Goal: Task Accomplishment & Management: Manage account settings

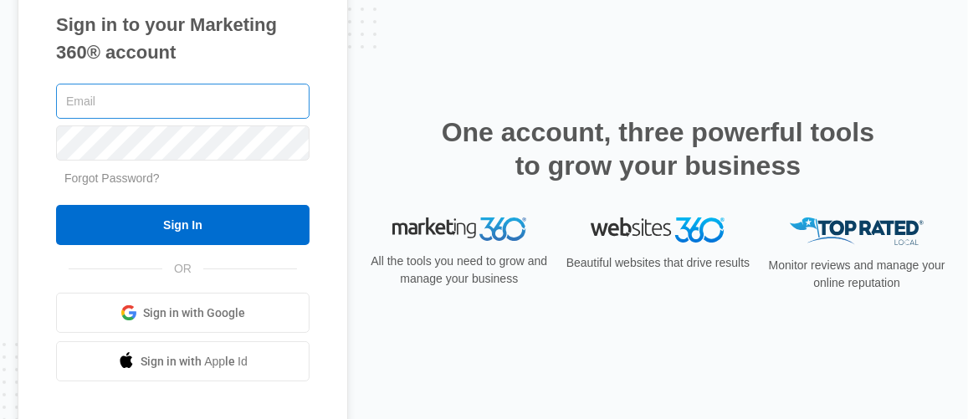
click at [158, 100] on input "text" at bounding box center [182, 101] width 253 height 35
type input "mdeutsch@homeandfloorshow.com"
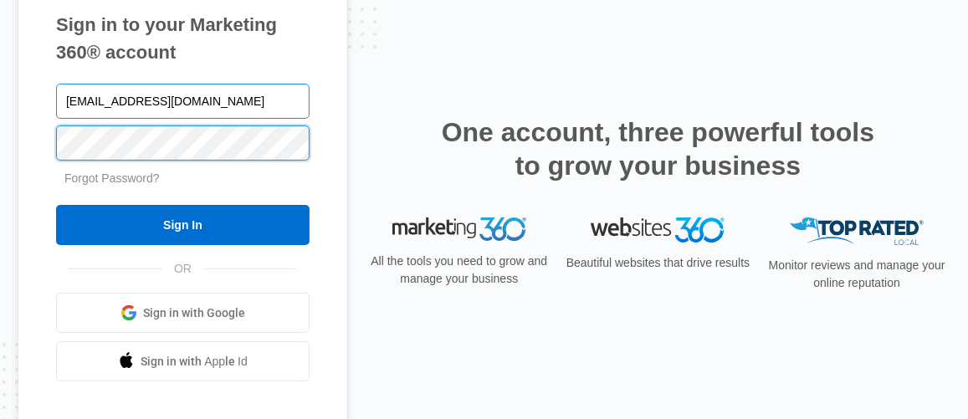
click at [56, 205] on input "Sign In" at bounding box center [182, 225] width 253 height 40
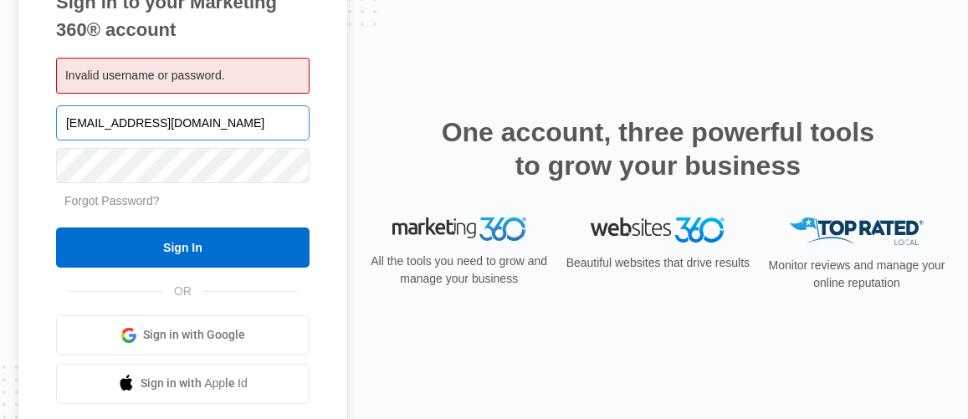
click at [267, 125] on input "[EMAIL_ADDRESS][DOMAIN_NAME]" at bounding box center [182, 122] width 253 height 35
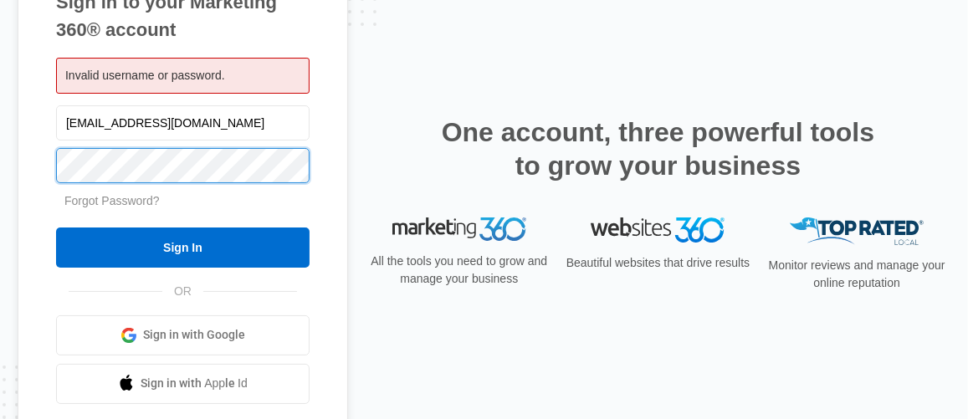
click at [56, 228] on input "Sign In" at bounding box center [182, 248] width 253 height 40
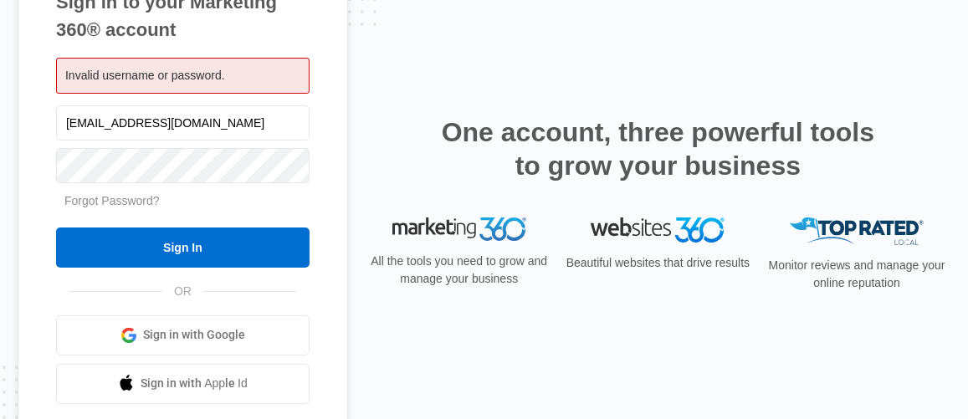
click at [217, 71] on span "Invalid username or password." at bounding box center [145, 75] width 160 height 13
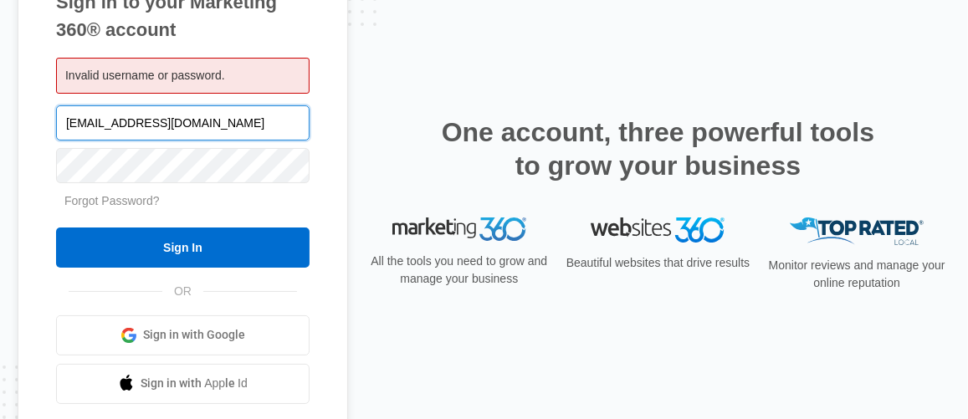
click at [200, 121] on input "[EMAIL_ADDRESS][DOMAIN_NAME]" at bounding box center [182, 122] width 253 height 35
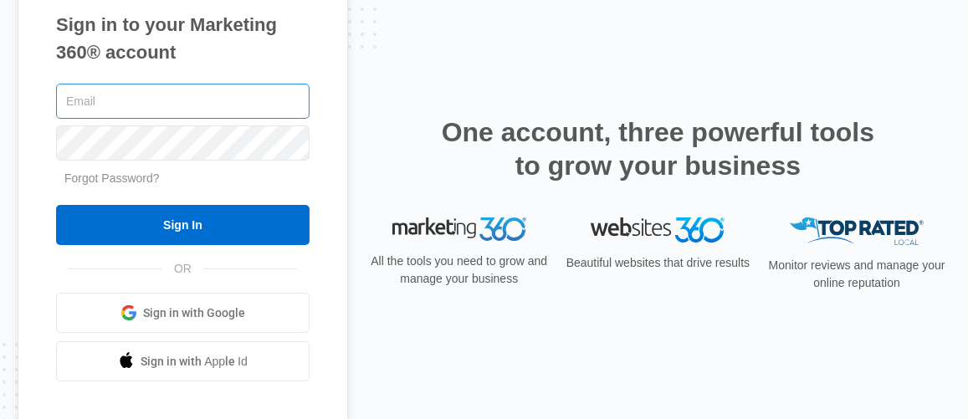
click at [254, 104] on input "text" at bounding box center [182, 101] width 253 height 35
click at [265, 108] on input "[EMAIL_ADDRESS][DOMAIN_NAME]" at bounding box center [182, 101] width 253 height 35
type input "[EMAIL_ADDRESS][DOMAIN_NAME]"
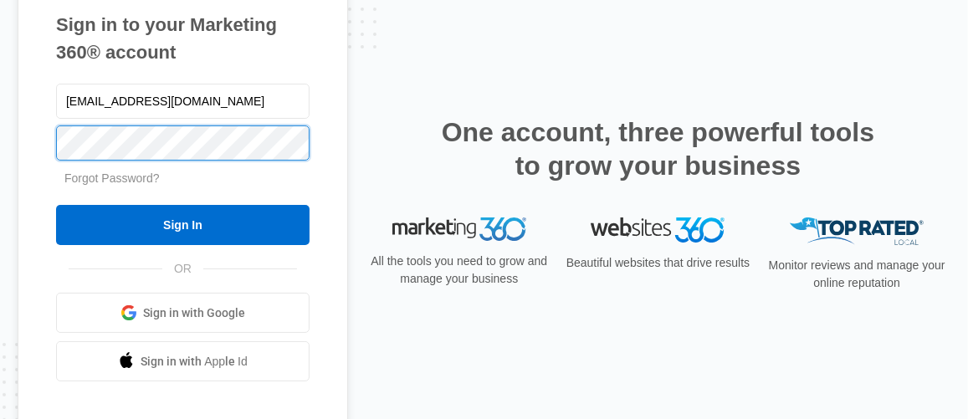
click at [56, 205] on input "Sign In" at bounding box center [182, 225] width 253 height 40
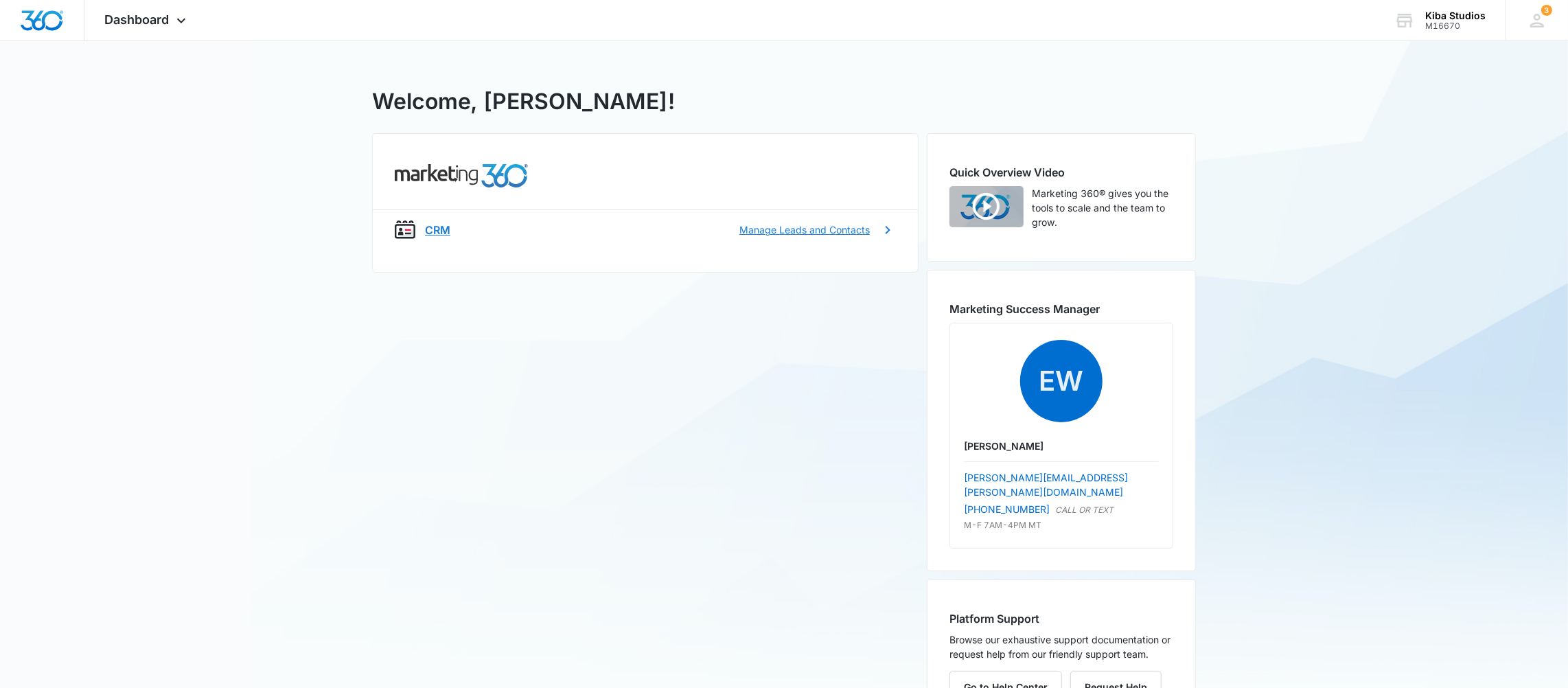
click at [857, 230] on p "Manage Leads and Contacts" at bounding box center [804, 230] width 130 height 15
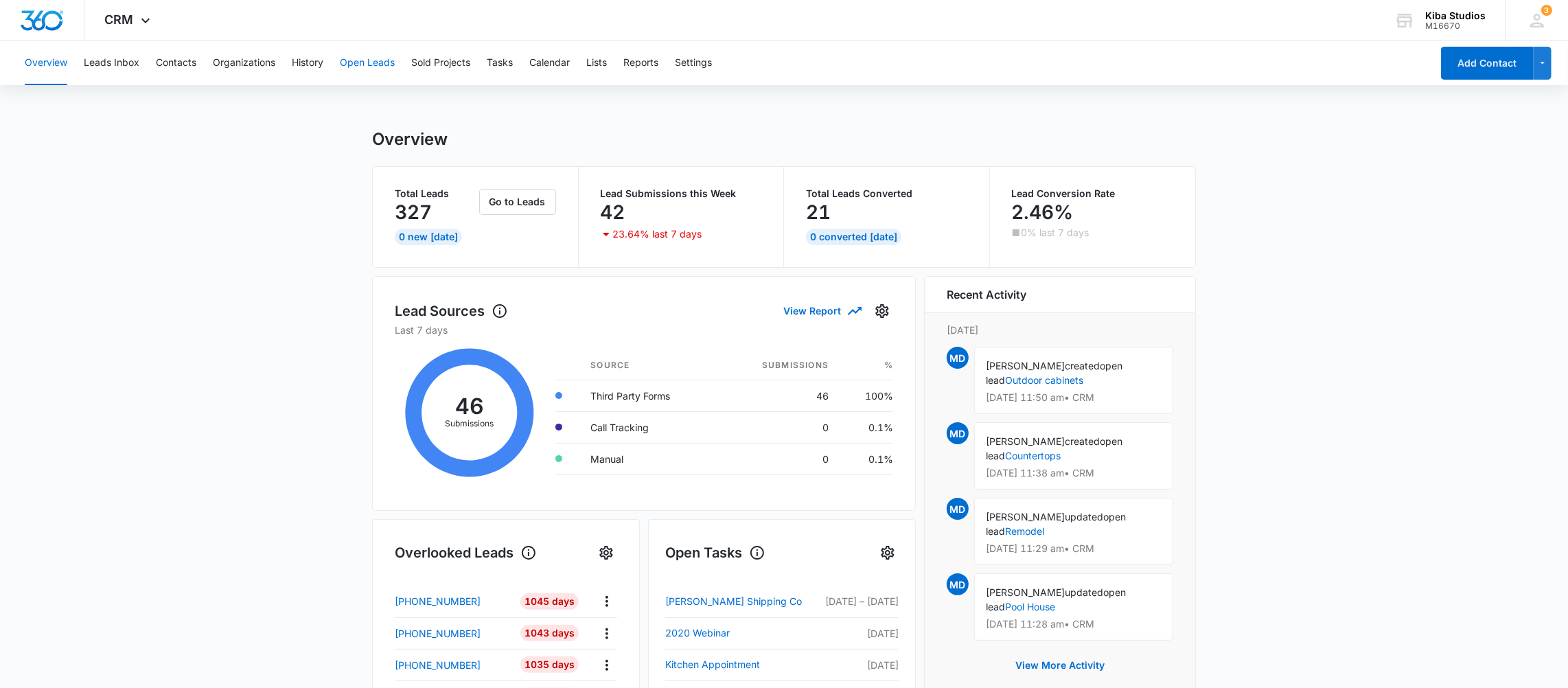
click at [355, 62] on button "Open Leads" at bounding box center [367, 63] width 55 height 44
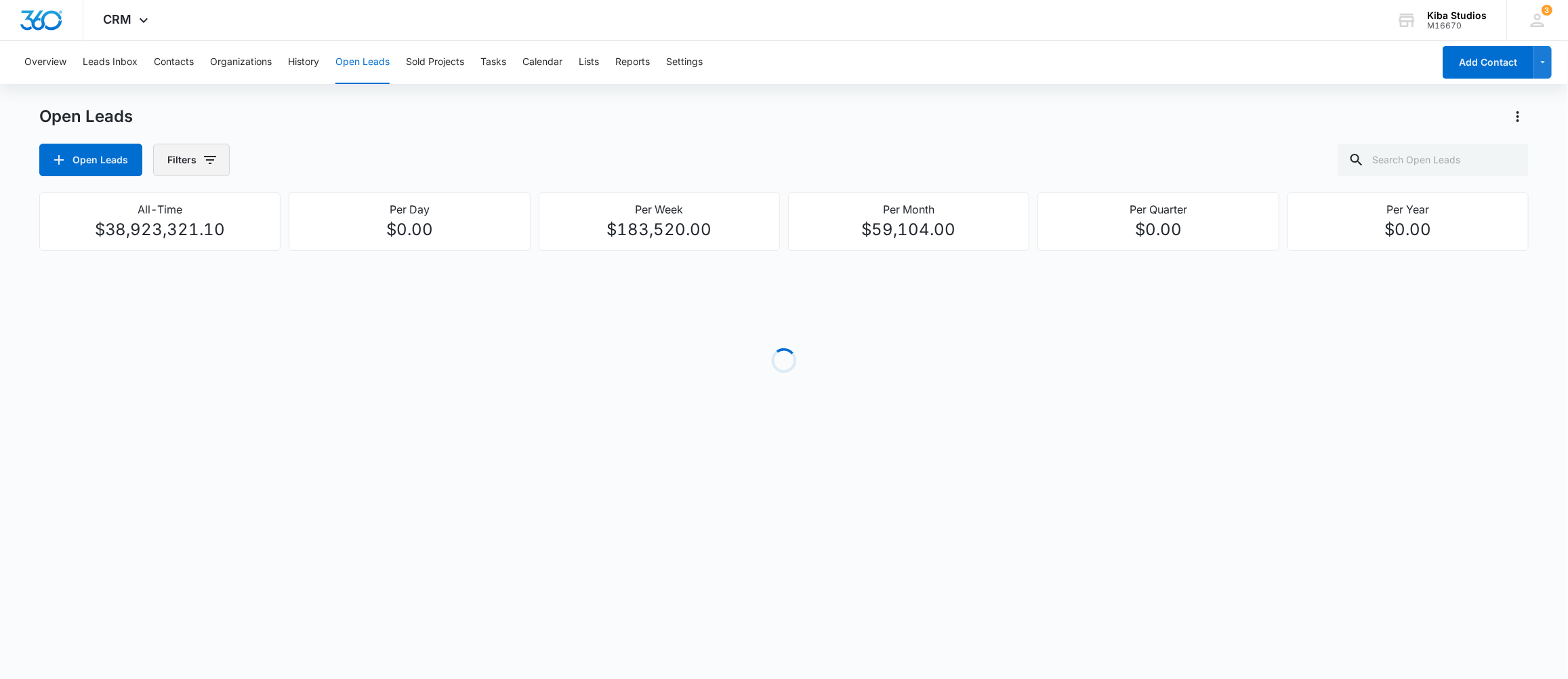
click at [214, 160] on icon "button" at bounding box center [210, 160] width 16 height 16
click at [208, 205] on p "Assigned By" at bounding box center [197, 209] width 56 height 15
click at [324, 211] on button "Show Assigned By filters" at bounding box center [314, 208] width 22 height 22
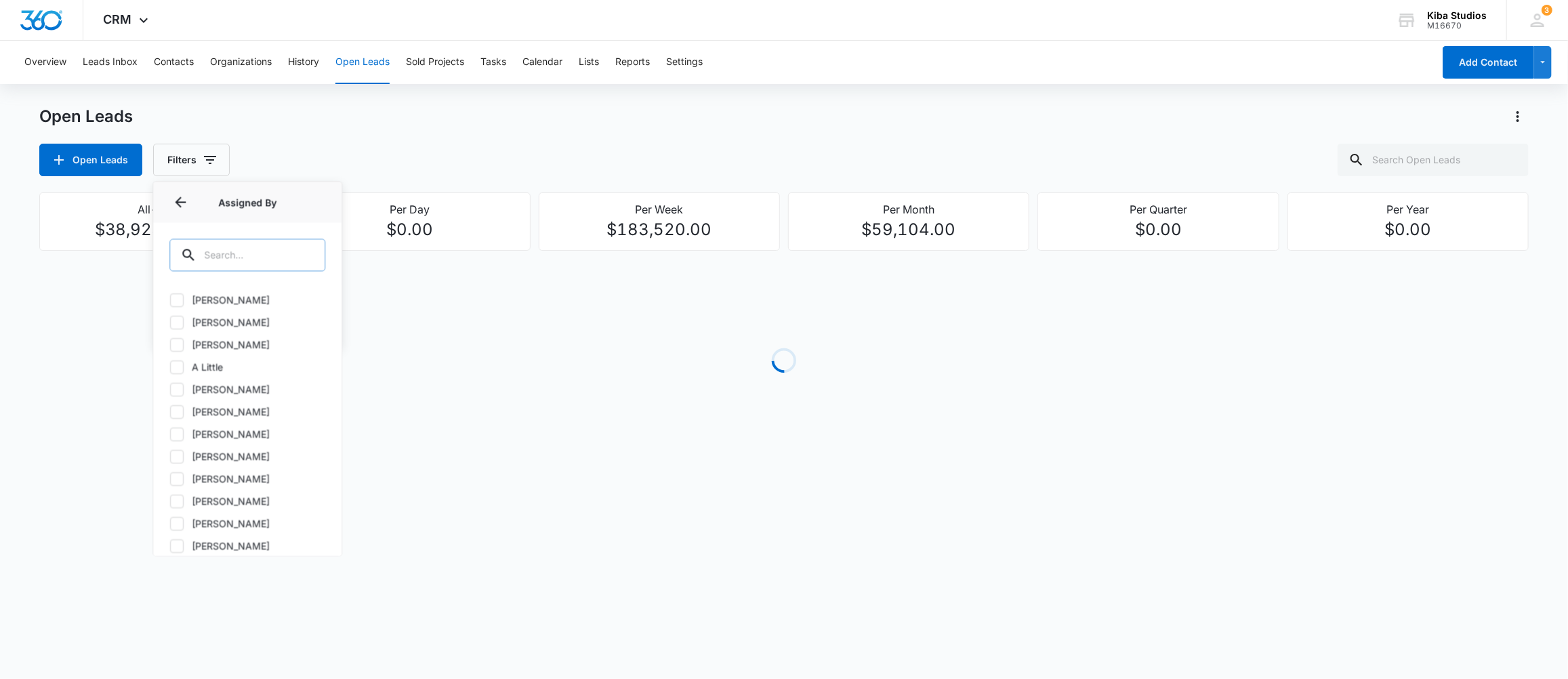
click at [270, 257] on input "text" at bounding box center [247, 254] width 156 height 32
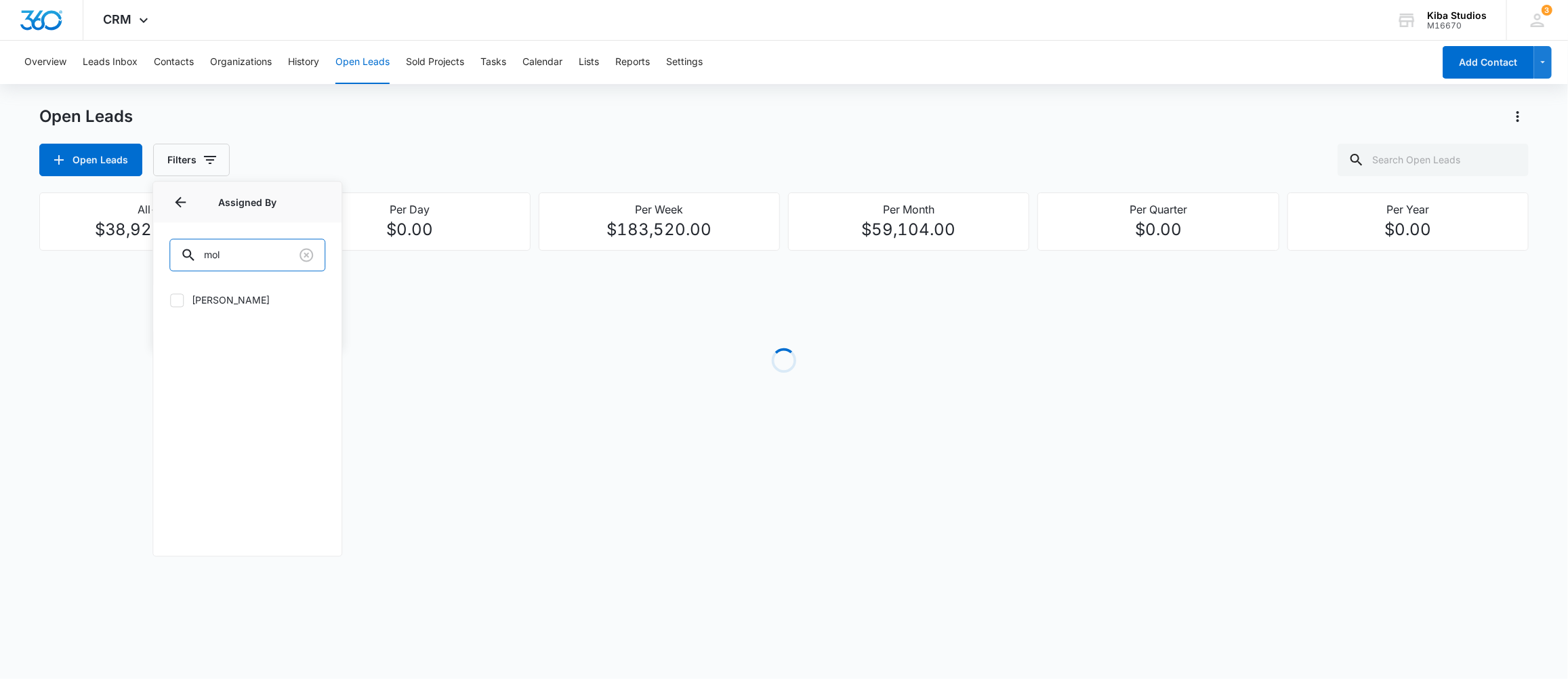
type input "mol"
click at [181, 297] on icon at bounding box center [177, 300] width 12 height 12
click at [170, 300] on input "Molly Deutsch" at bounding box center [169, 300] width 1 height 1
checkbox input "true"
click at [340, 139] on div "Open Leads Open Leads Filters (1)" at bounding box center [784, 140] width 1489 height 70
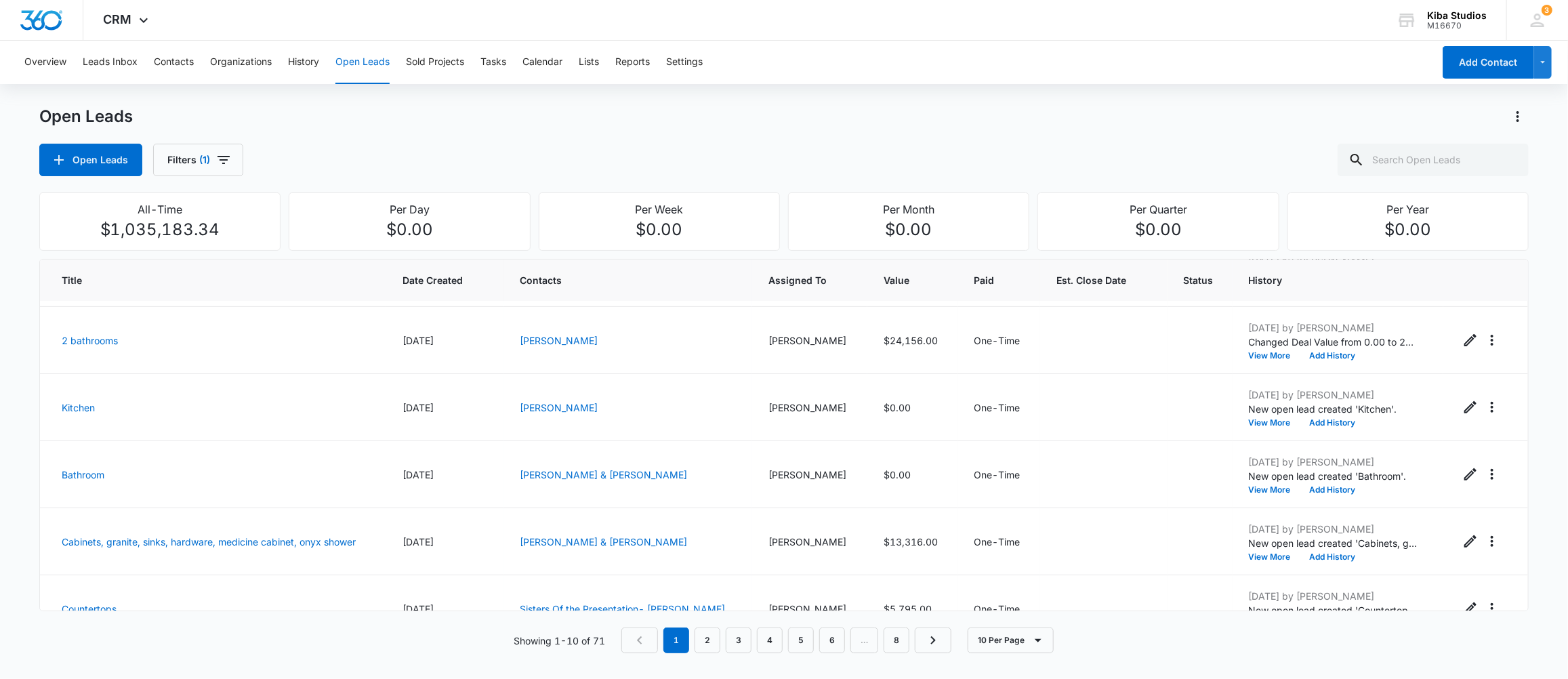
scroll to position [362, 0]
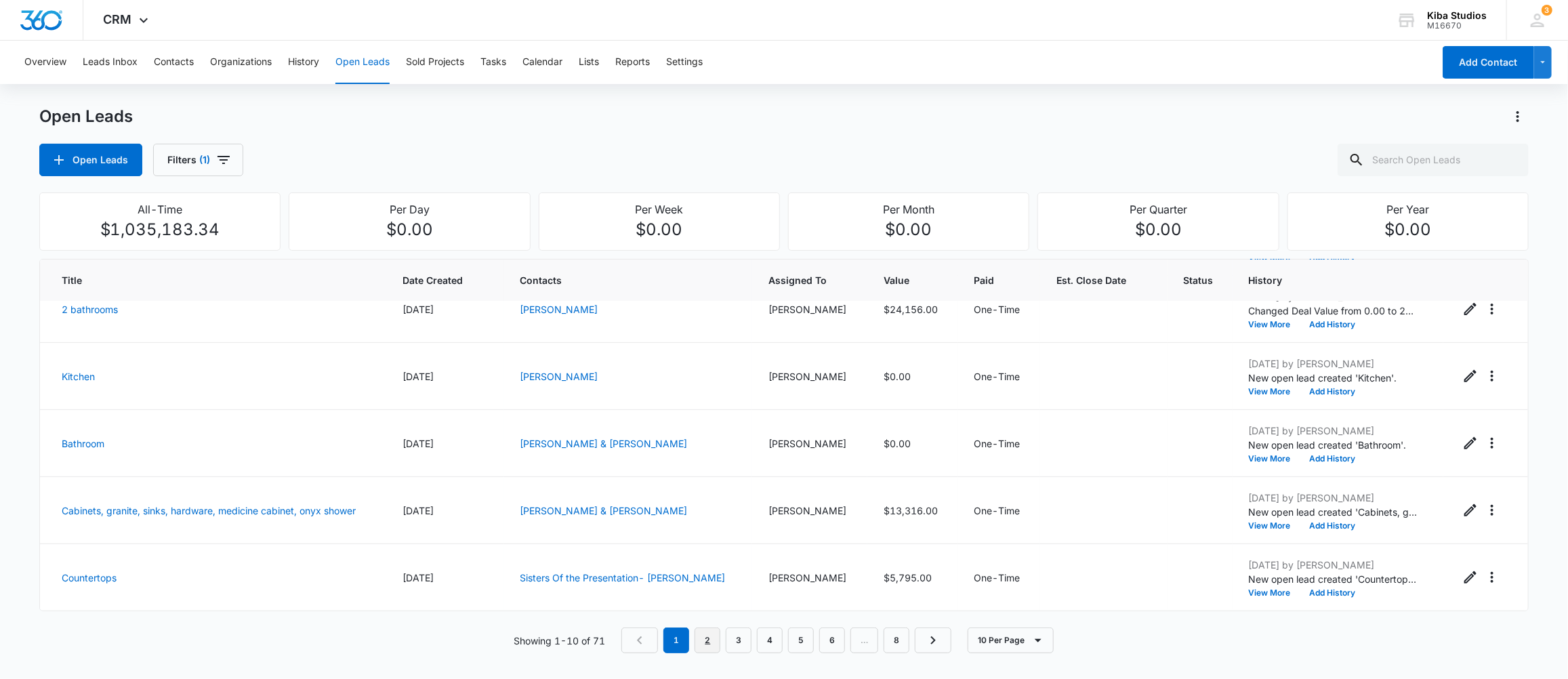
click at [707, 647] on link "2" at bounding box center [707, 641] width 26 height 26
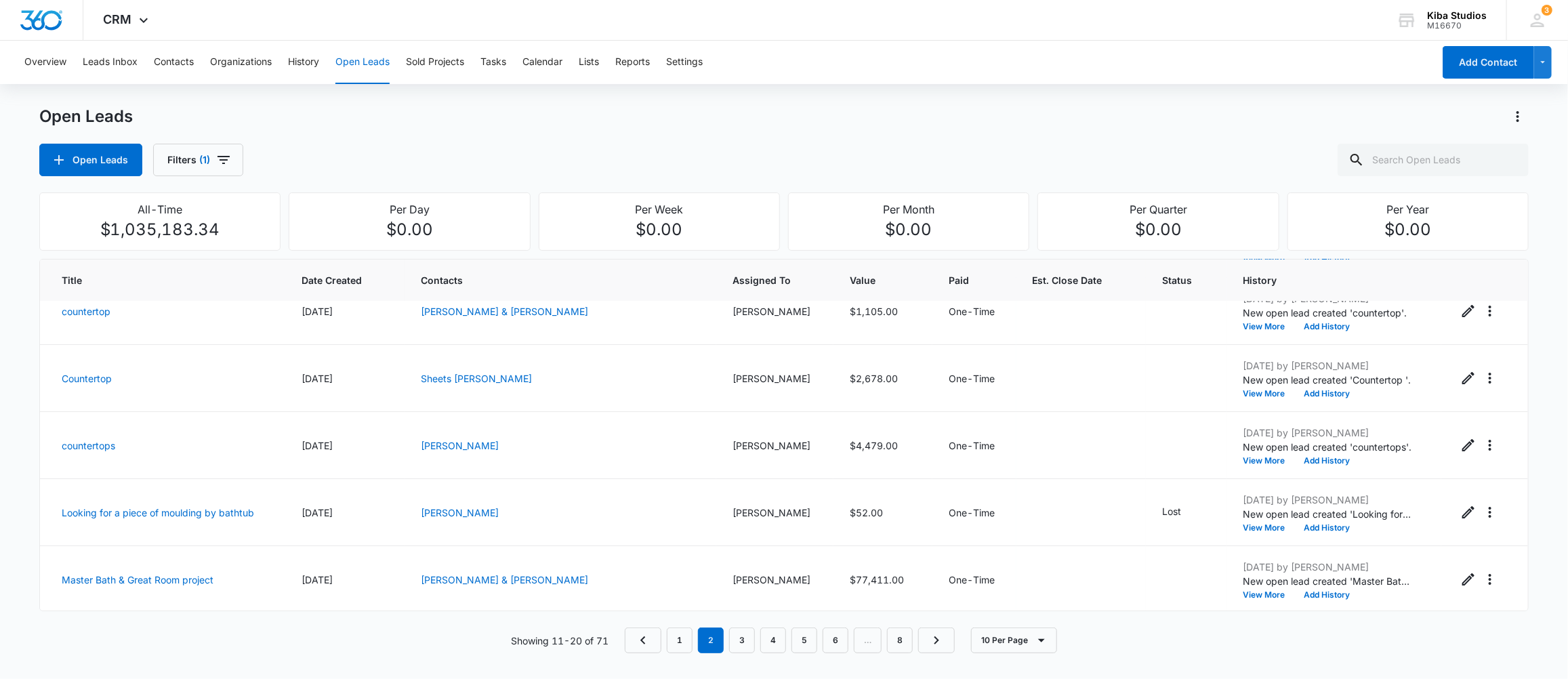
scroll to position [0, 0]
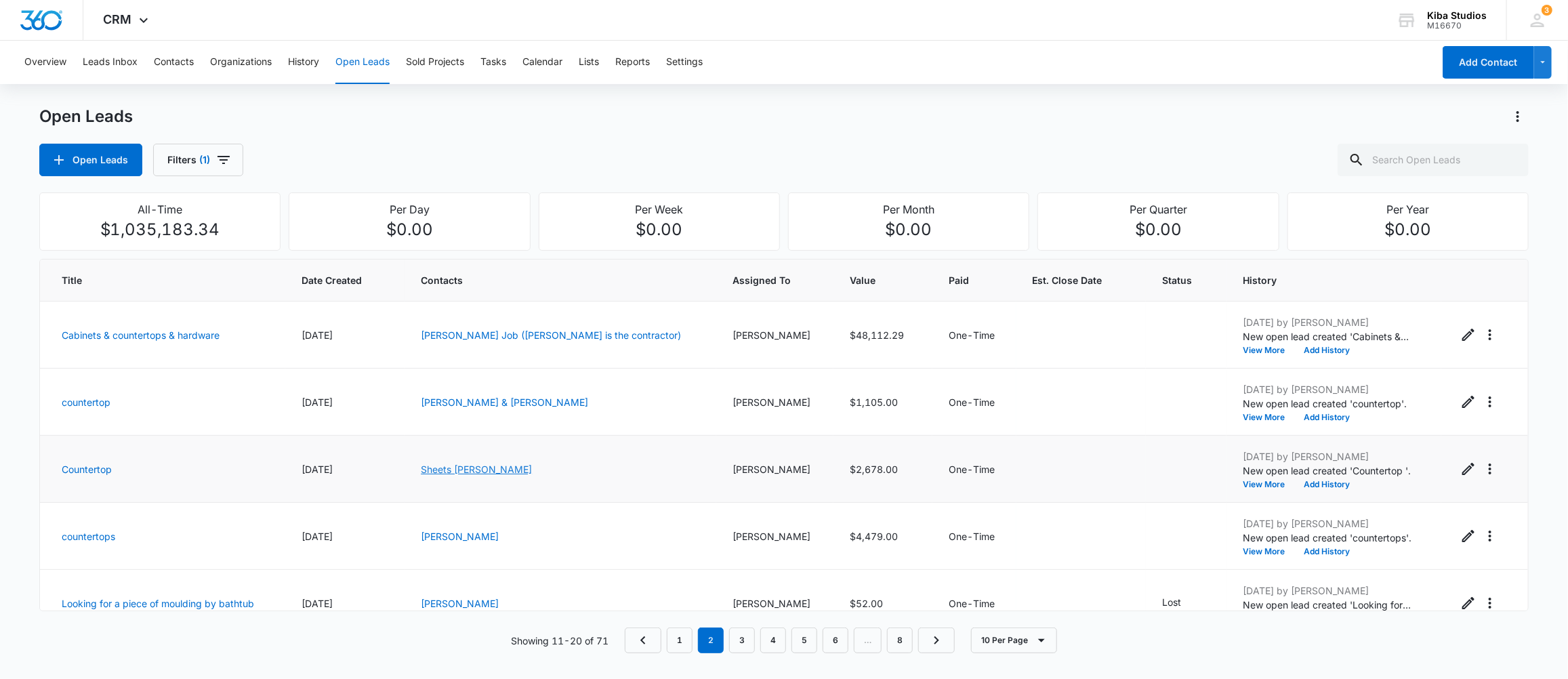
click at [449, 471] on link "Sheets Vorwald Elizabeth" at bounding box center [475, 469] width 111 height 11
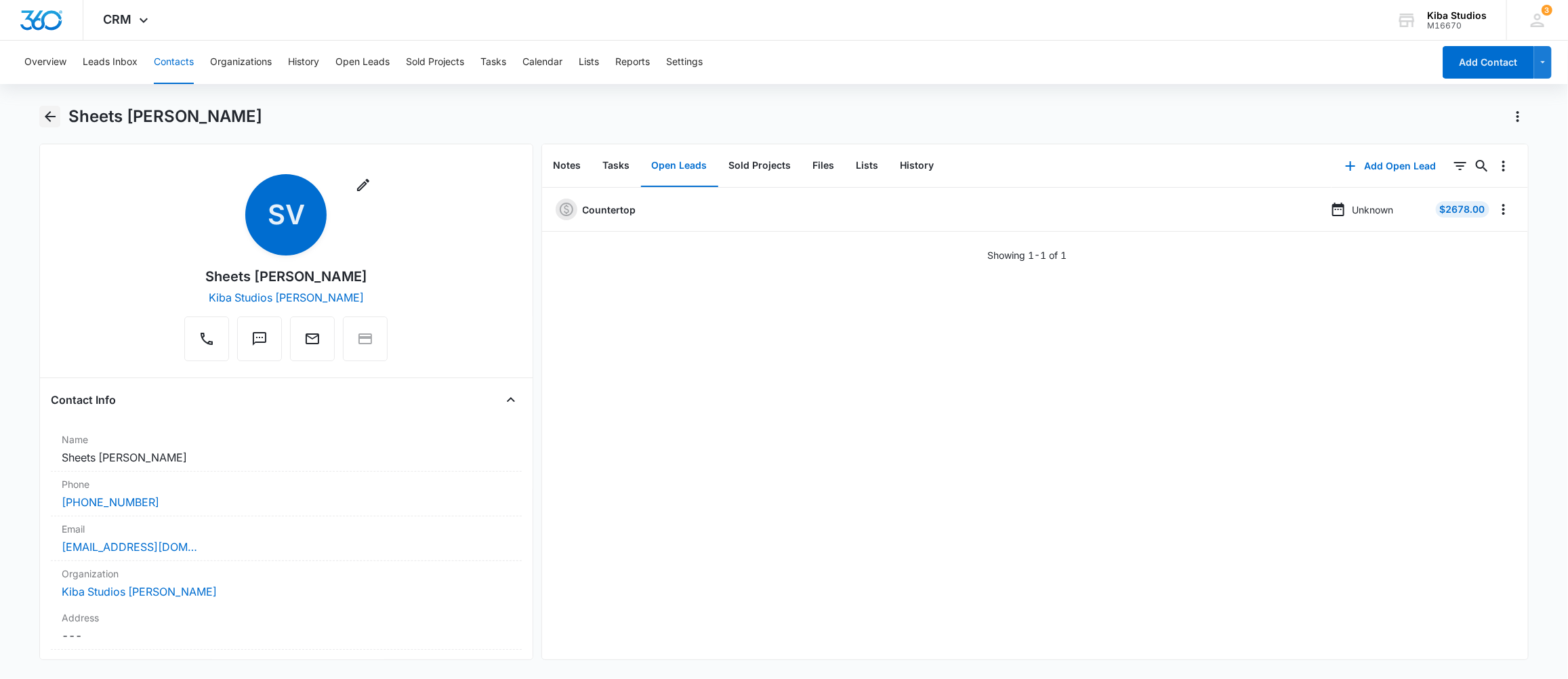
click at [45, 121] on icon "Back" at bounding box center [50, 117] width 16 height 16
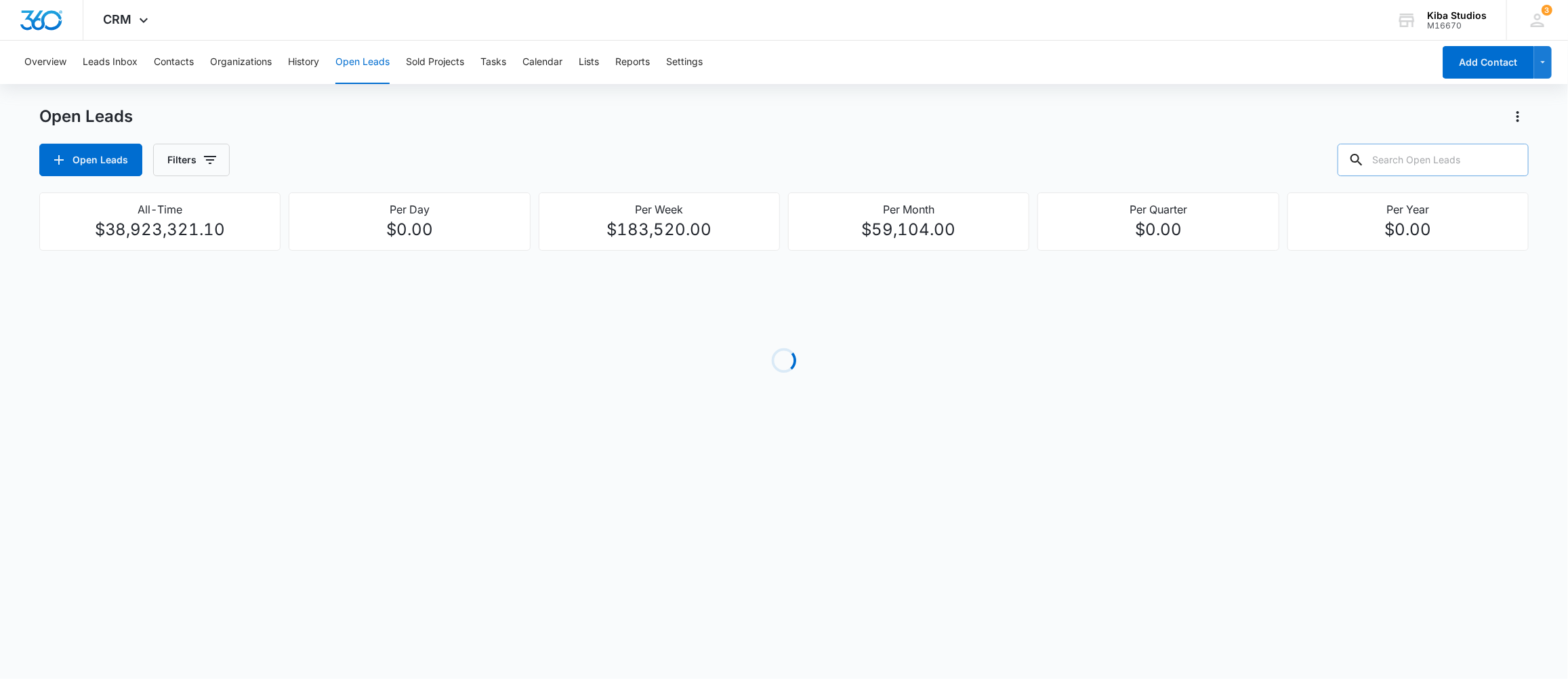
click at [1415, 162] on input "text" at bounding box center [1433, 160] width 191 height 32
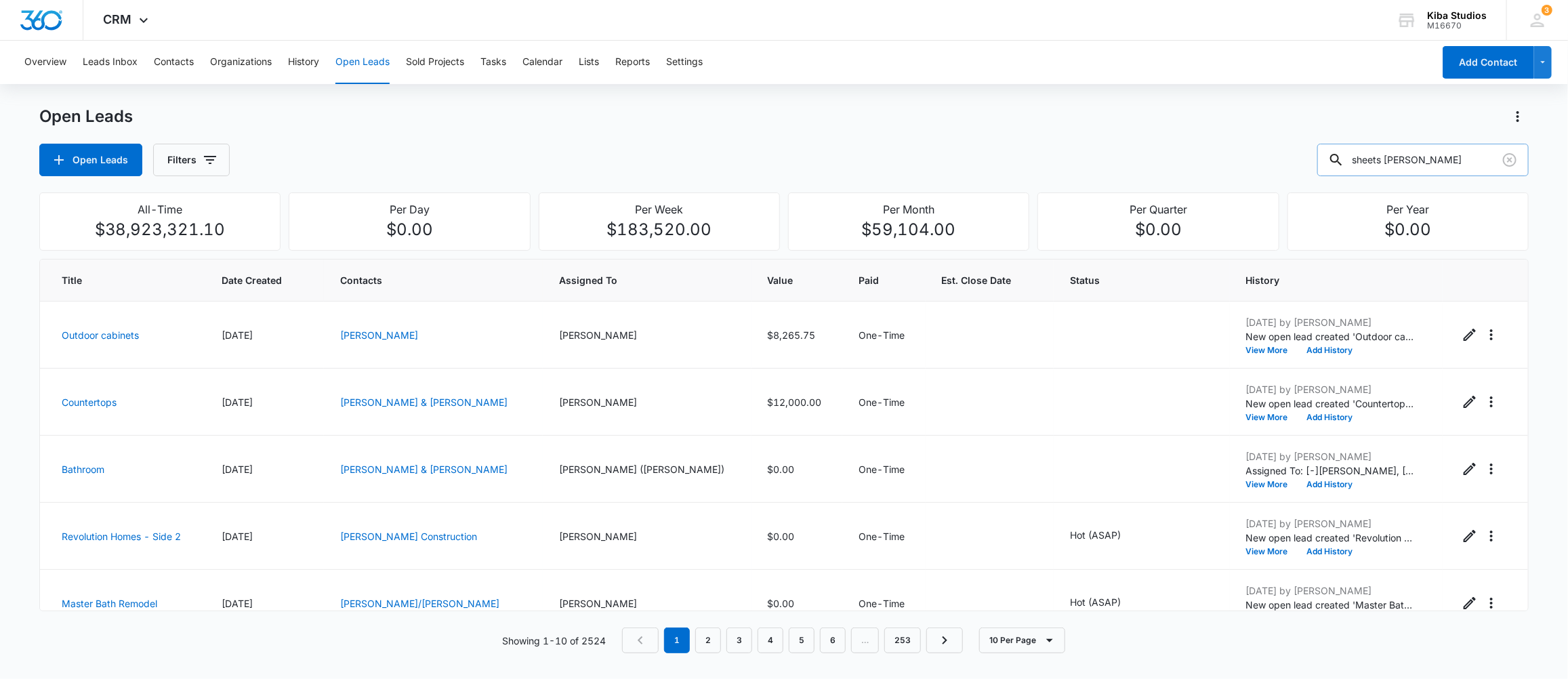
type input "sheets vorwald"
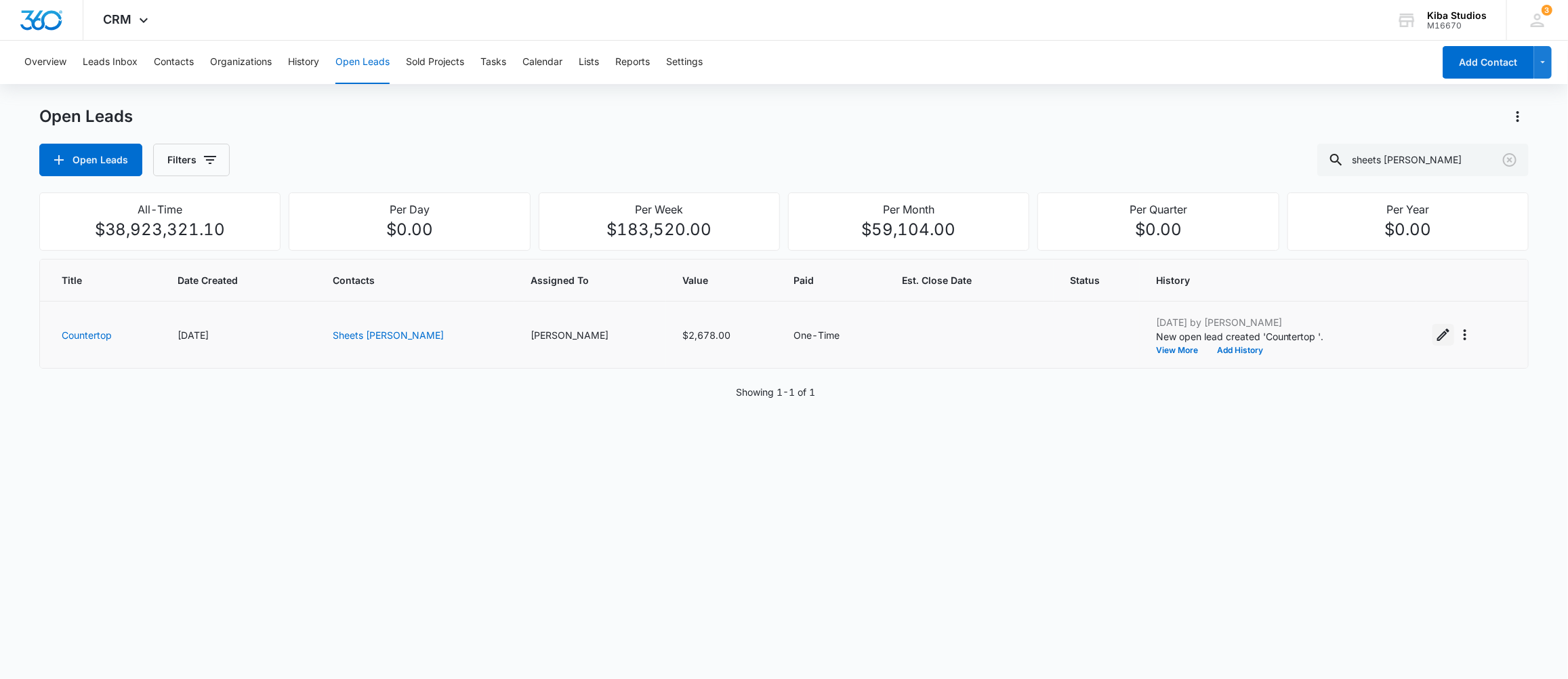
click at [1437, 335] on icon "Edit Open Lead" at bounding box center [1442, 335] width 12 height 12
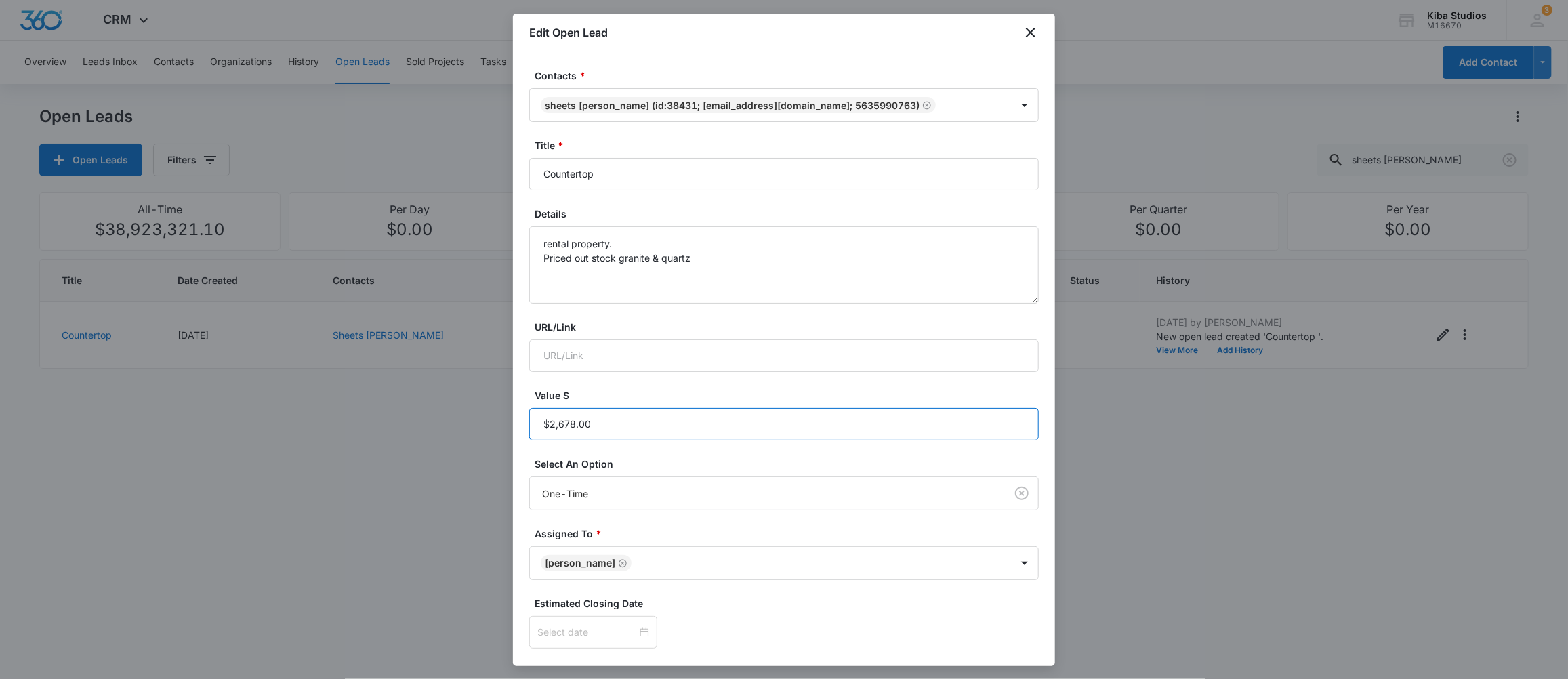
click at [627, 422] on input "Value $" at bounding box center [783, 425] width 509 height 32
type input "$1,740.00"
click at [731, 260] on textarea "rental property. Priced out stock granite & quartz" at bounding box center [783, 264] width 509 height 77
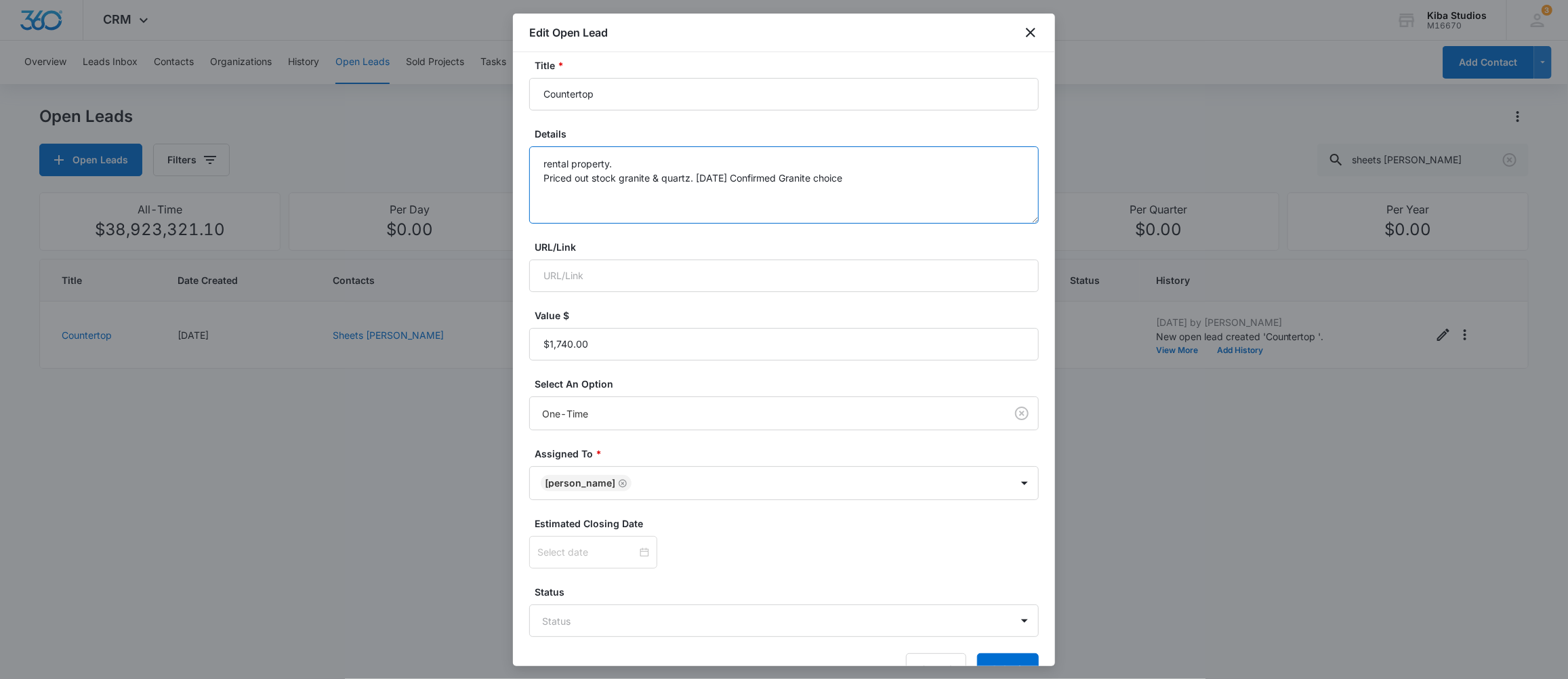
scroll to position [117, 0]
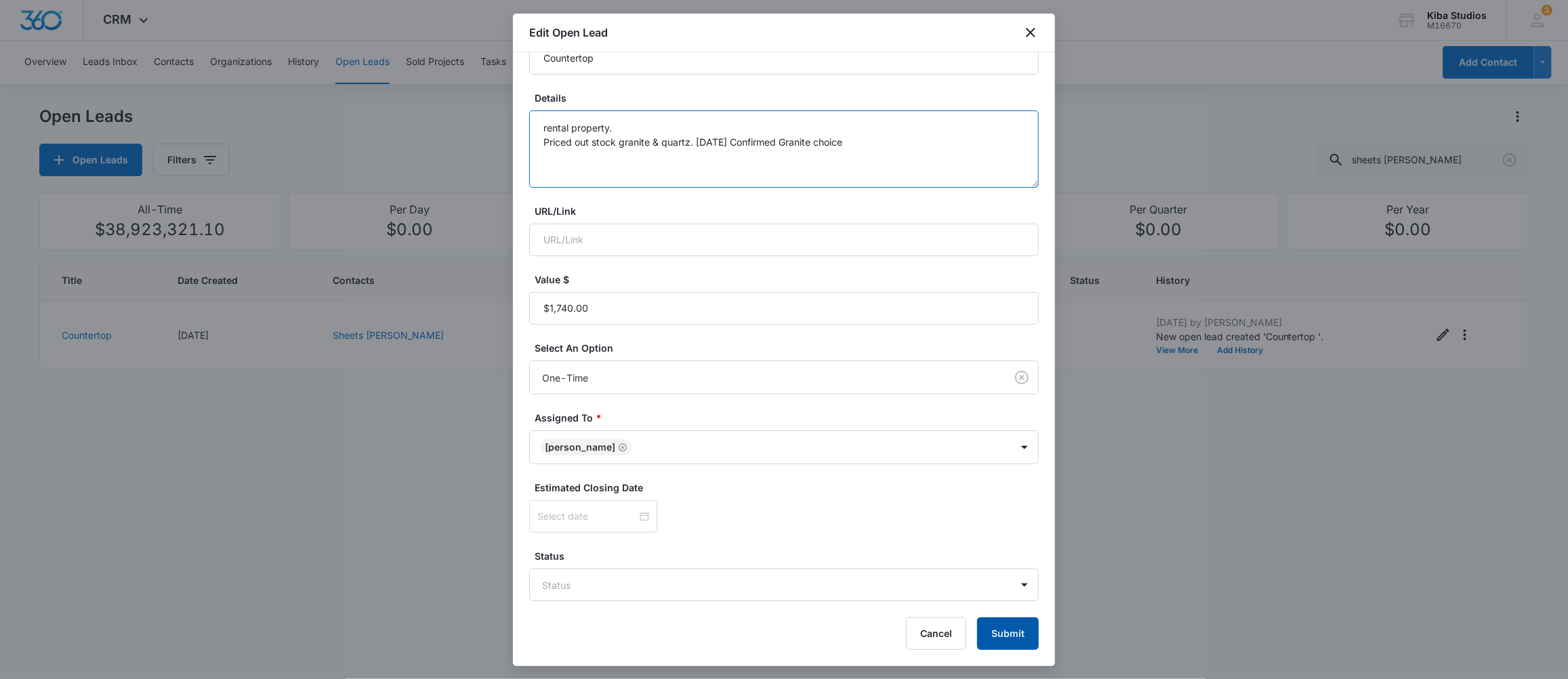
type textarea "rental property. Priced out stock granite & quartz. 9.5.25 Confirmed Granite ch…"
click at [983, 632] on button "Submit" at bounding box center [1008, 634] width 62 height 32
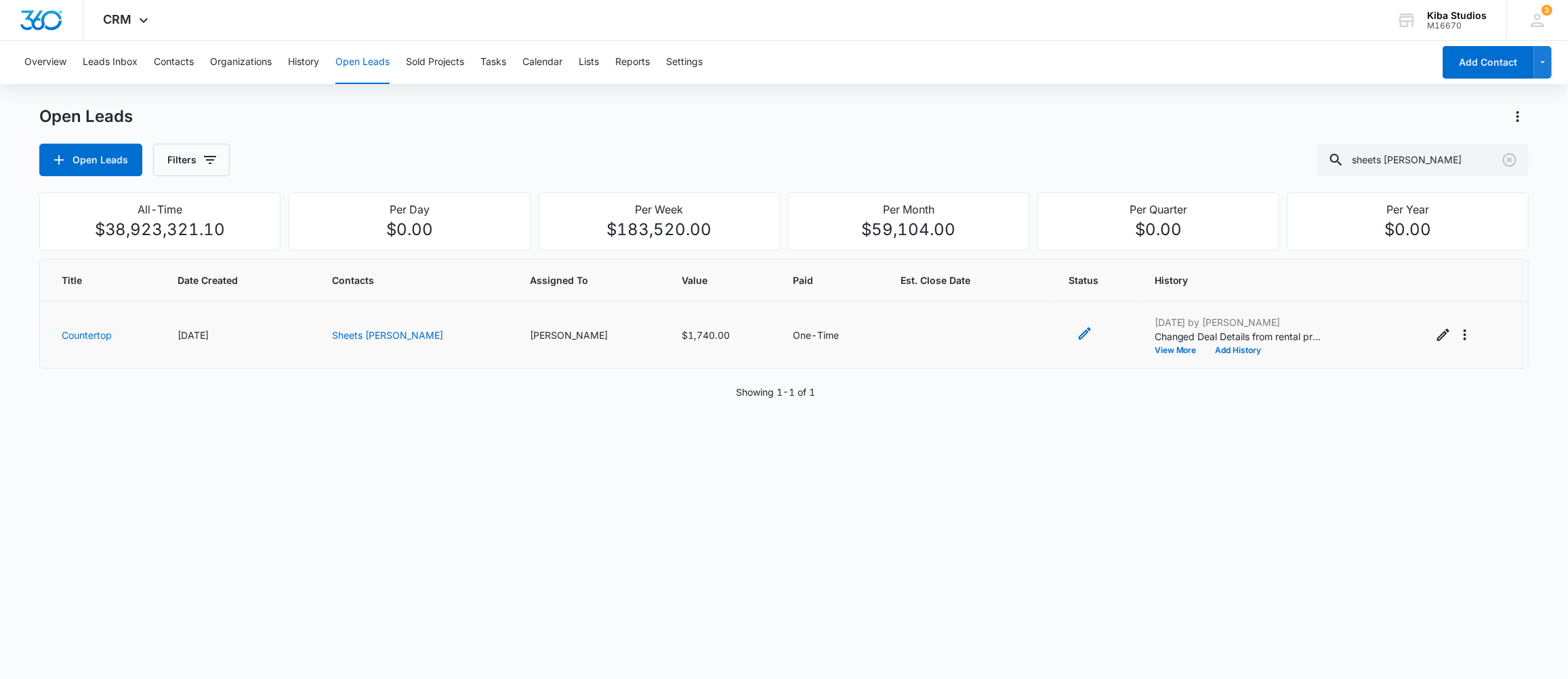
click at [1076, 328] on icon "- - Select to Edit Field" at bounding box center [1084, 334] width 16 height 16
click at [1085, 253] on div at bounding box center [1085, 252] width 22 height 22
click at [1138, 416] on div "Title Date Created Contacts Assigned To Value Paid Est. Close Date Status Histo…" at bounding box center [784, 456] width 1489 height 395
click at [1076, 333] on icon "- - Select to Edit Field" at bounding box center [1084, 334] width 16 height 16
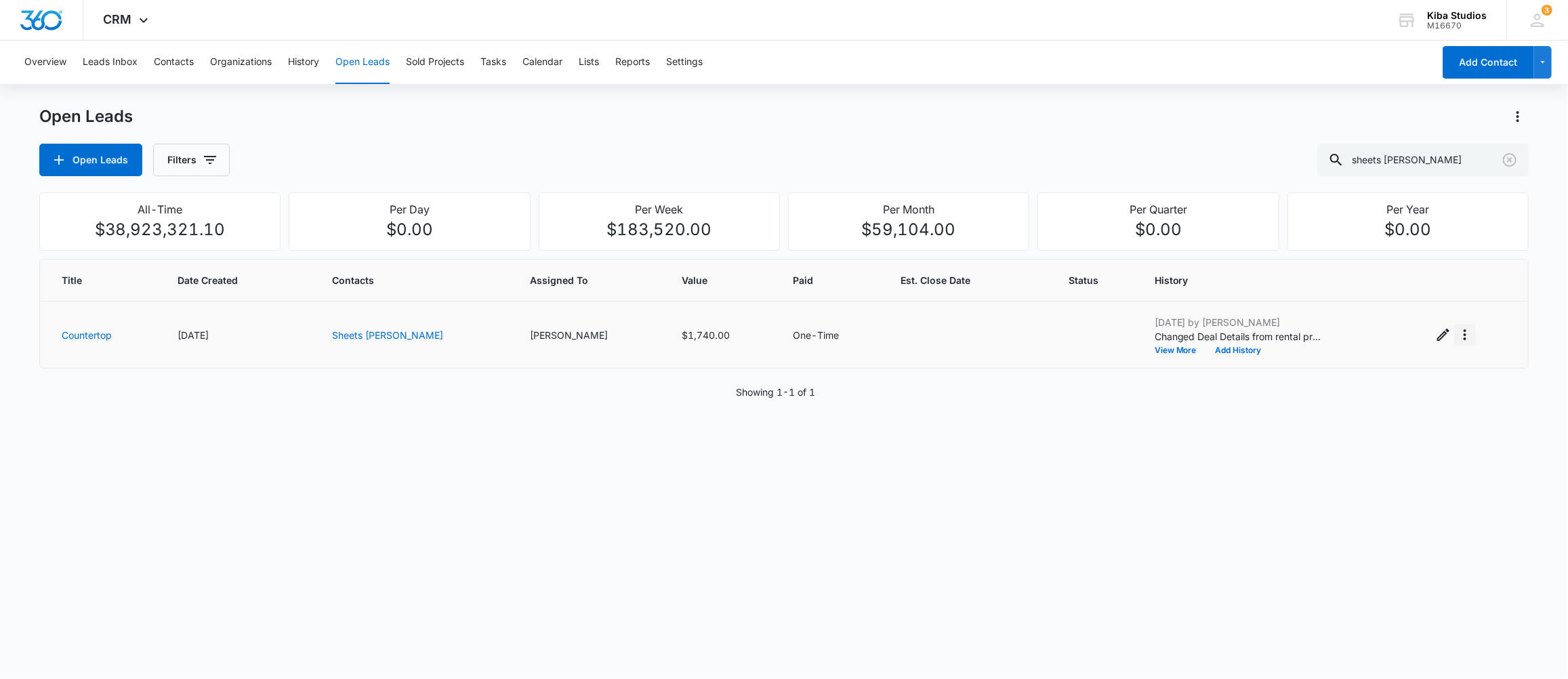
click at [1457, 339] on icon "Actions" at bounding box center [1465, 335] width 16 height 16
click at [1359, 391] on div "Convert to Sold Project" at bounding box center [1371, 393] width 103 height 10
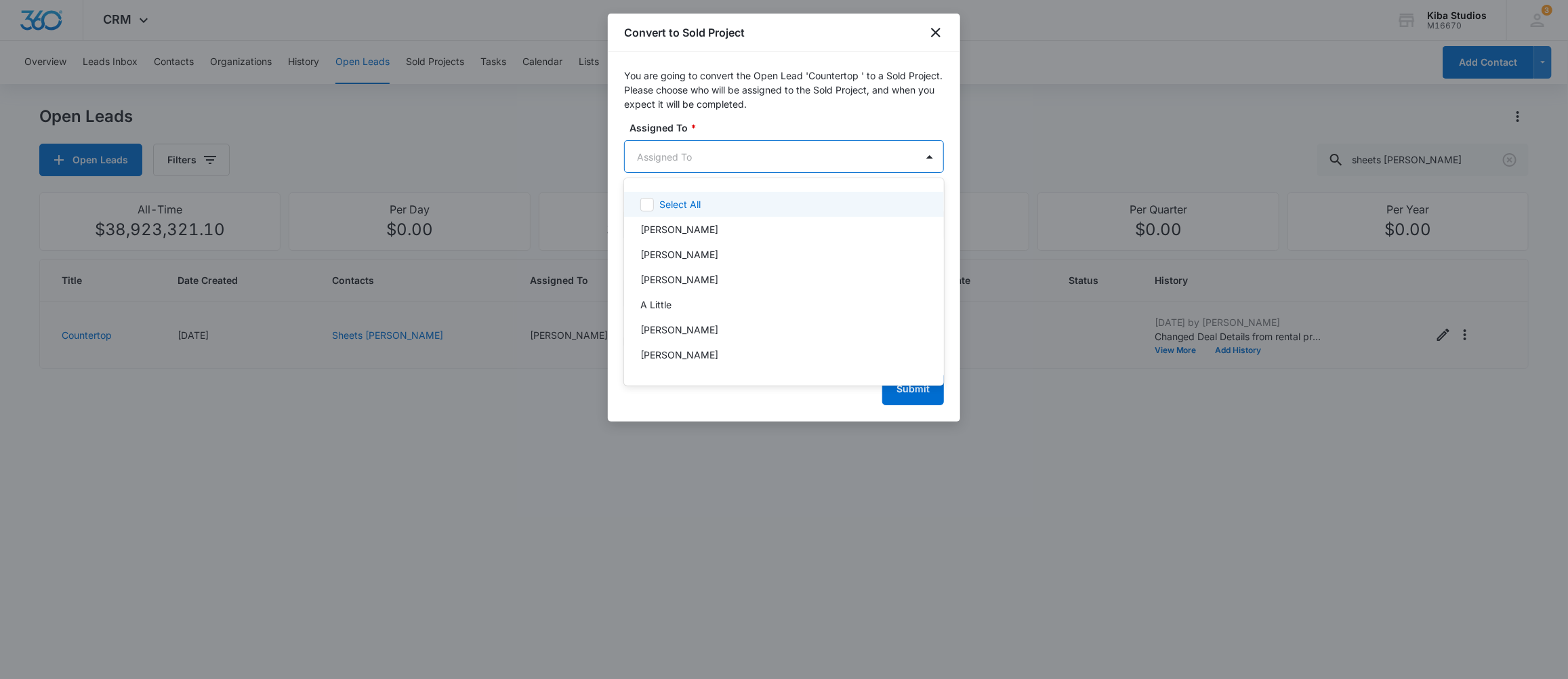
click at [903, 161] on body "CRM Apps CRM Brand Kiba Studios M16670 Your Accounts View All 3 MD Molly Deutsc…" at bounding box center [784, 340] width 1568 height 679
type input "moll"
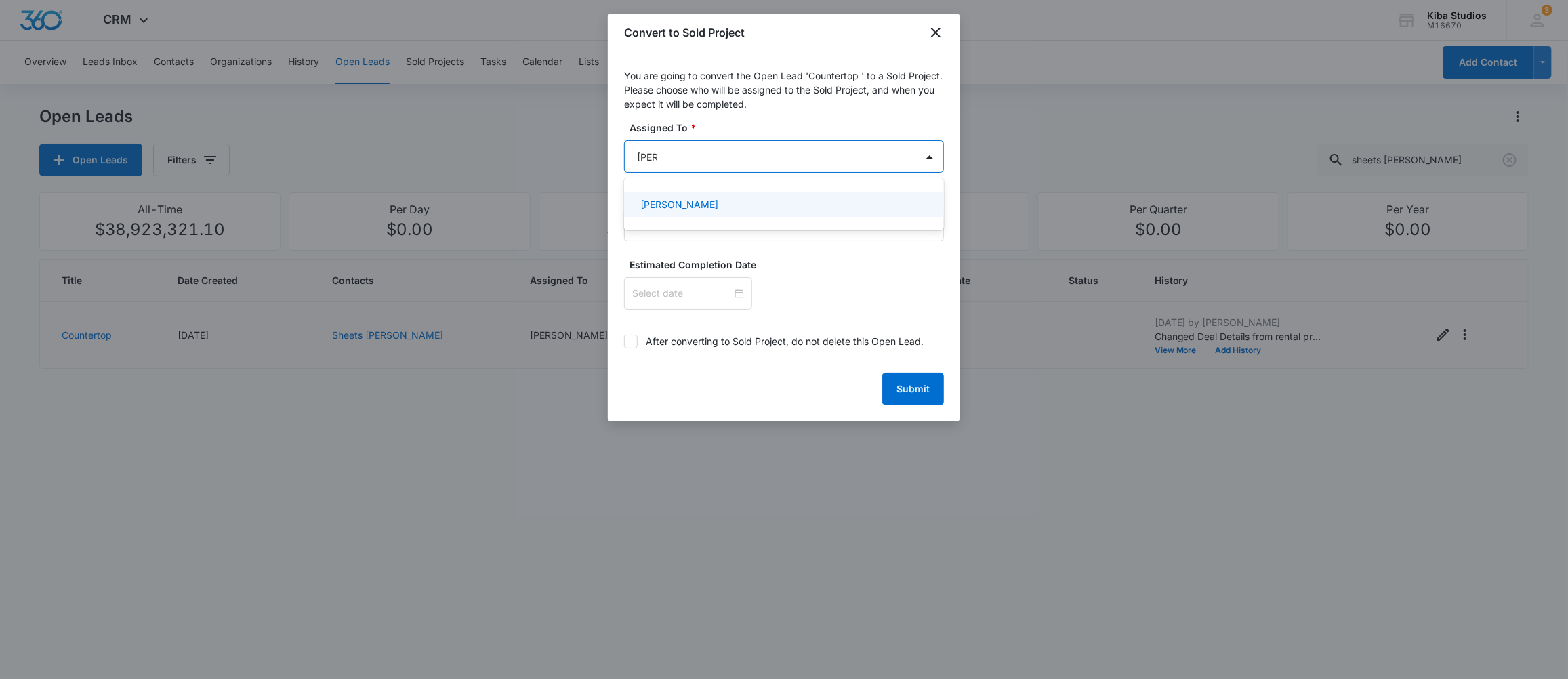
click at [682, 203] on p "Molly Deutsch" at bounding box center [680, 204] width 78 height 15
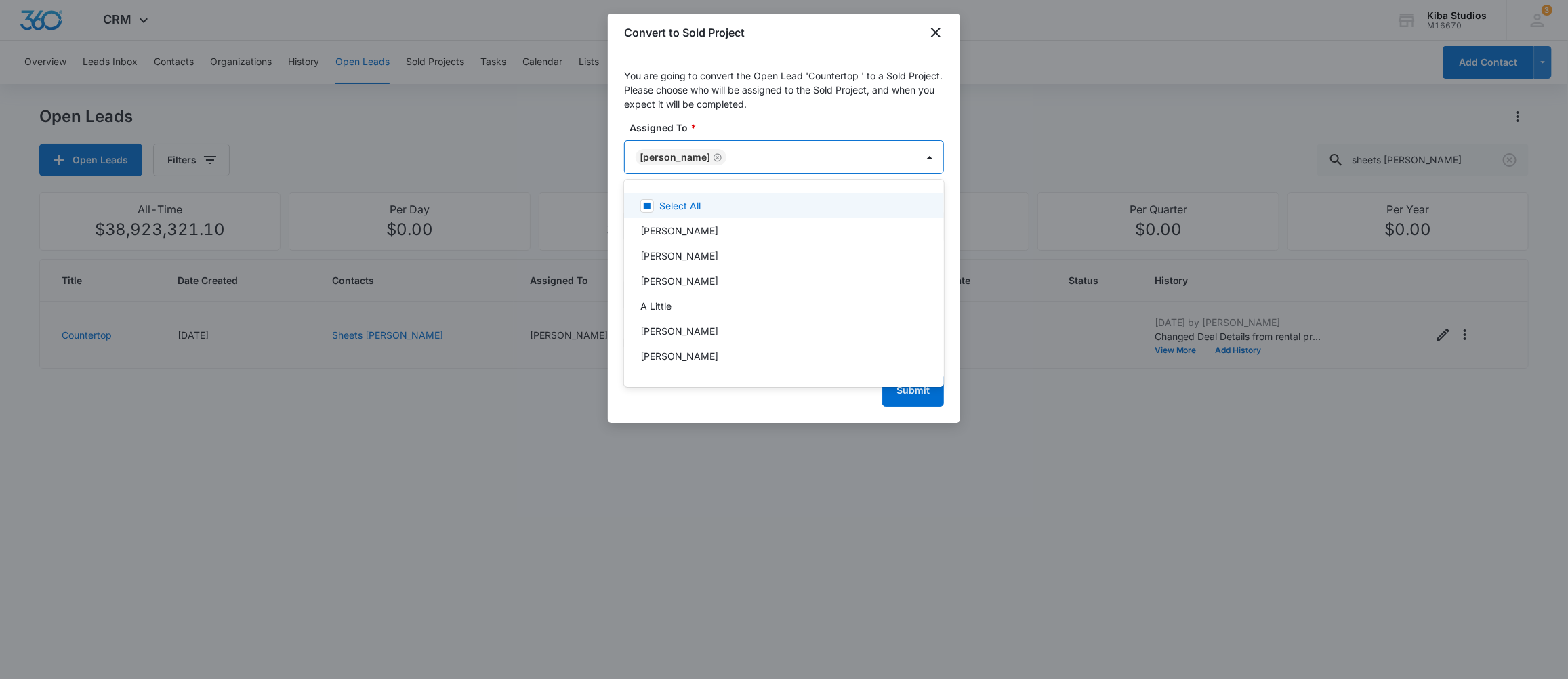
click at [918, 109] on div at bounding box center [784, 340] width 1568 height 679
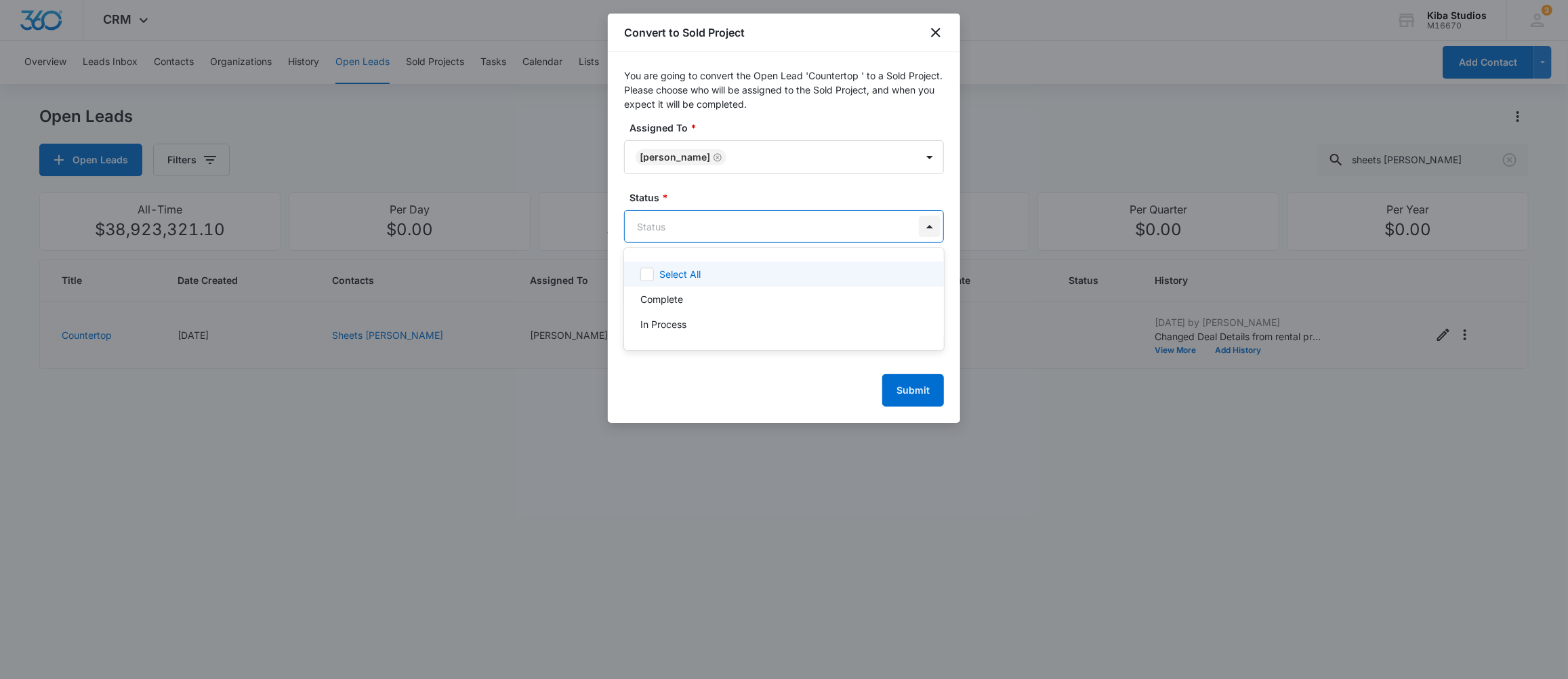
click at [933, 227] on body "CRM Apps CRM Brand Kiba Studios M16670 Your Accounts View All 3 MD Molly Deutsc…" at bounding box center [784, 340] width 1568 height 679
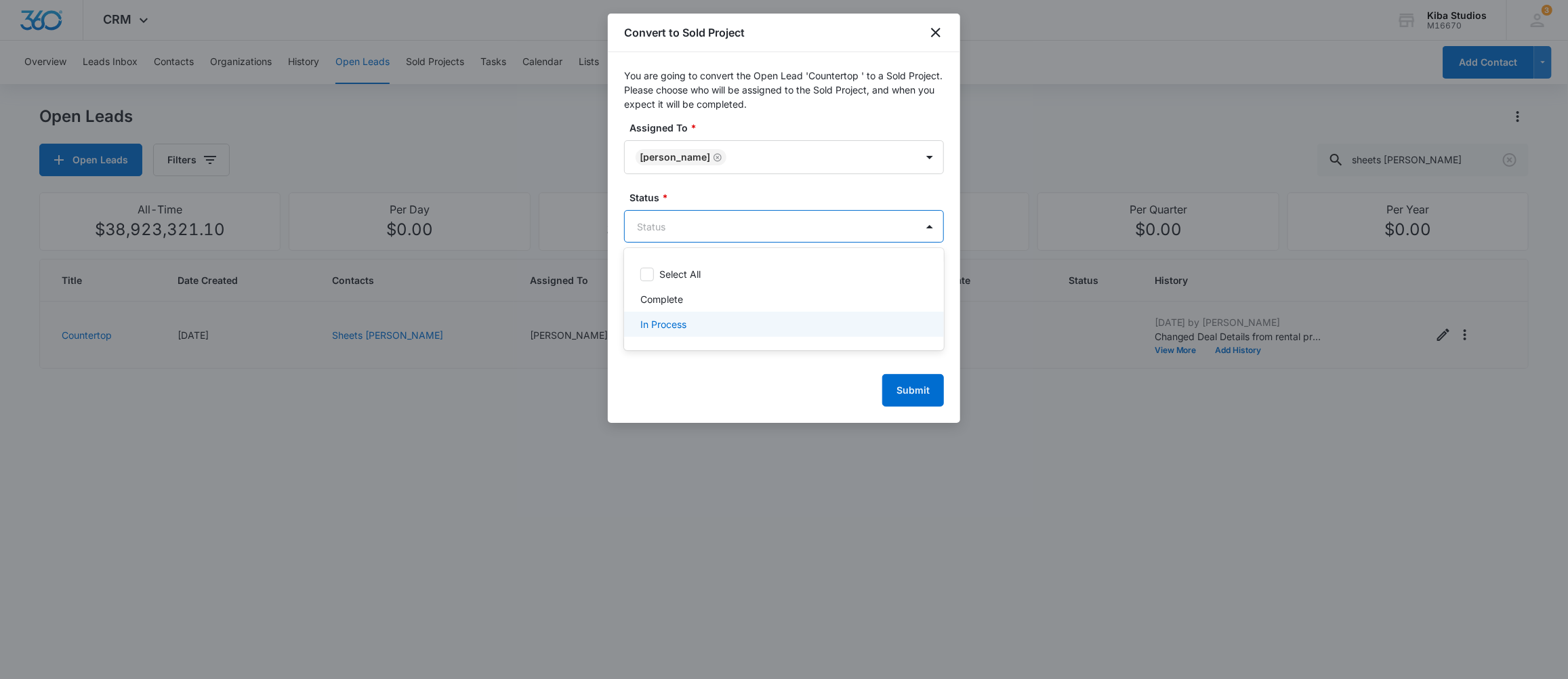
click at [682, 321] on p "In Process" at bounding box center [663, 324] width 46 height 15
click at [910, 396] on div at bounding box center [784, 340] width 1568 height 679
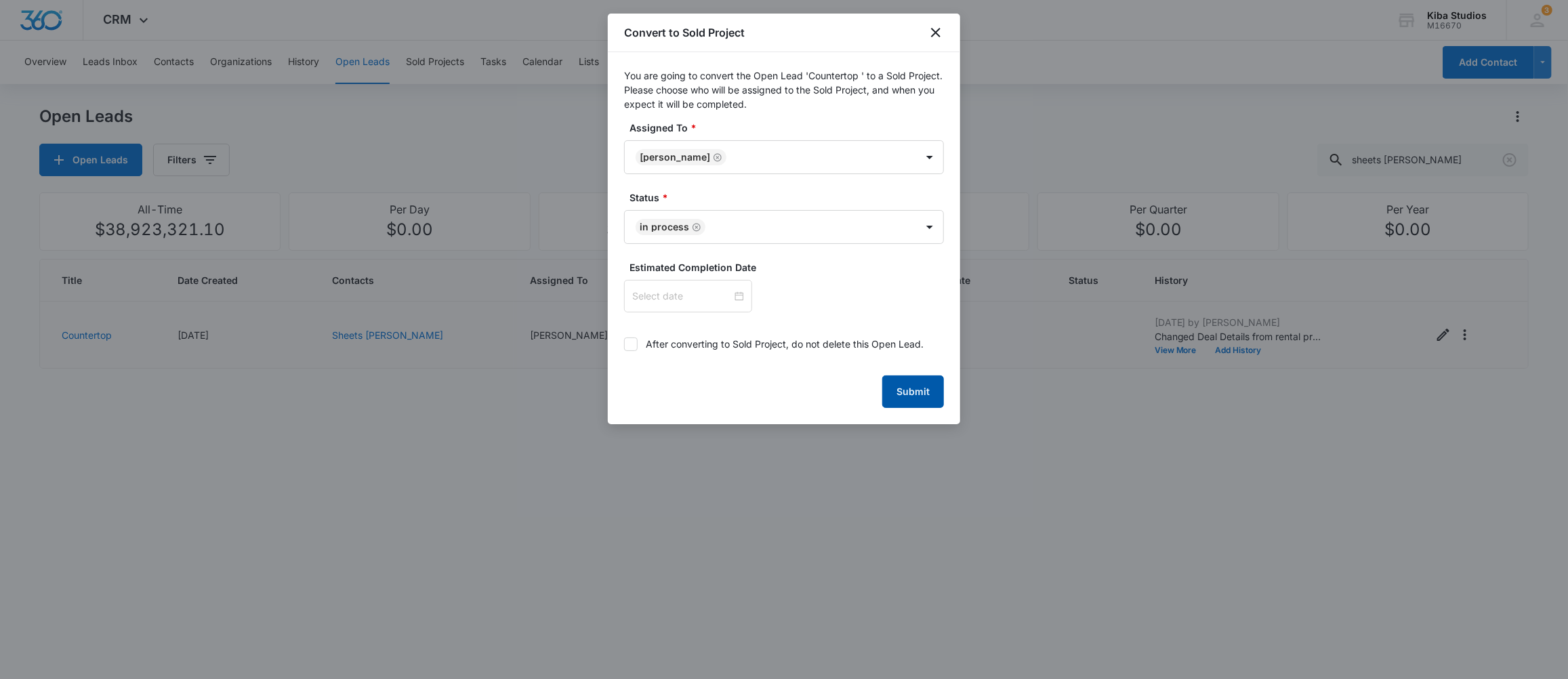
click at [917, 400] on button "Submit" at bounding box center [913, 391] width 62 height 32
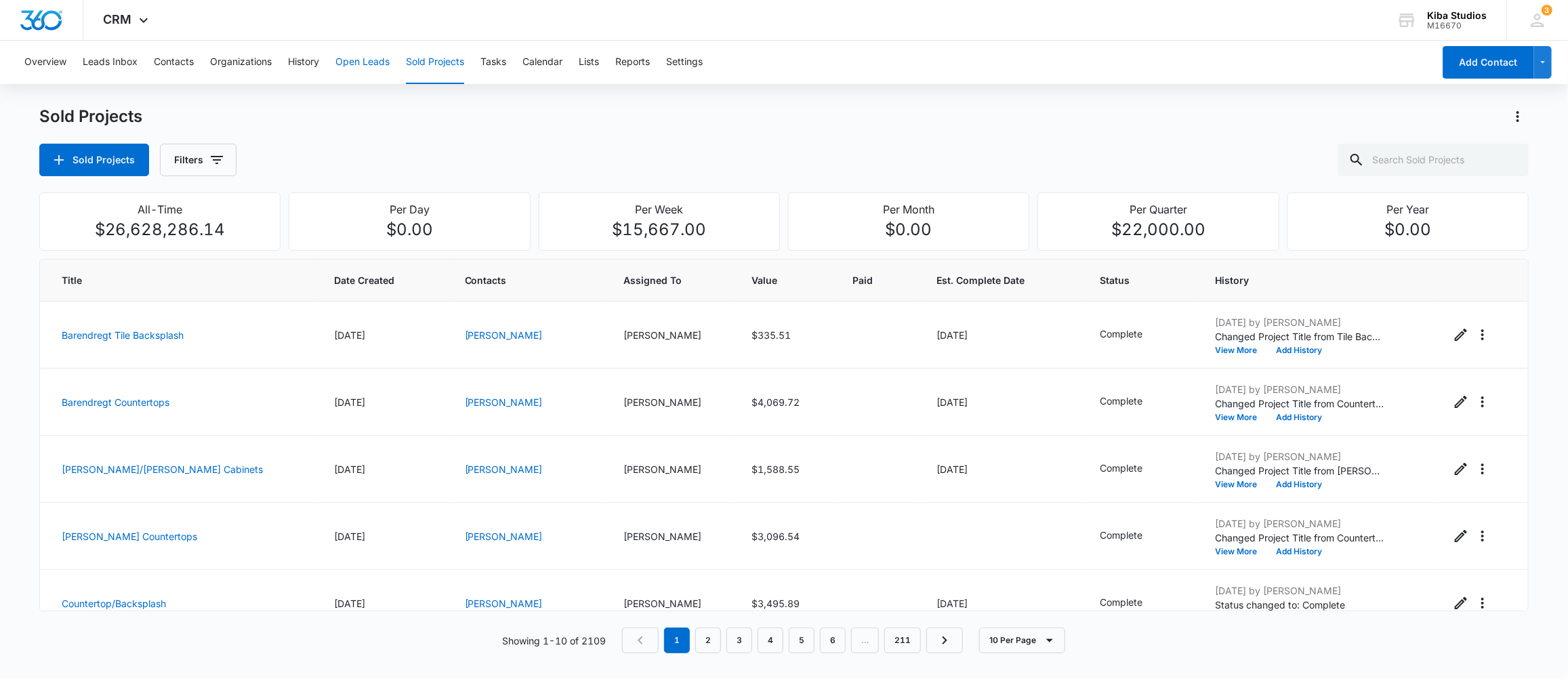
click at [365, 60] on button "Open Leads" at bounding box center [362, 62] width 54 height 44
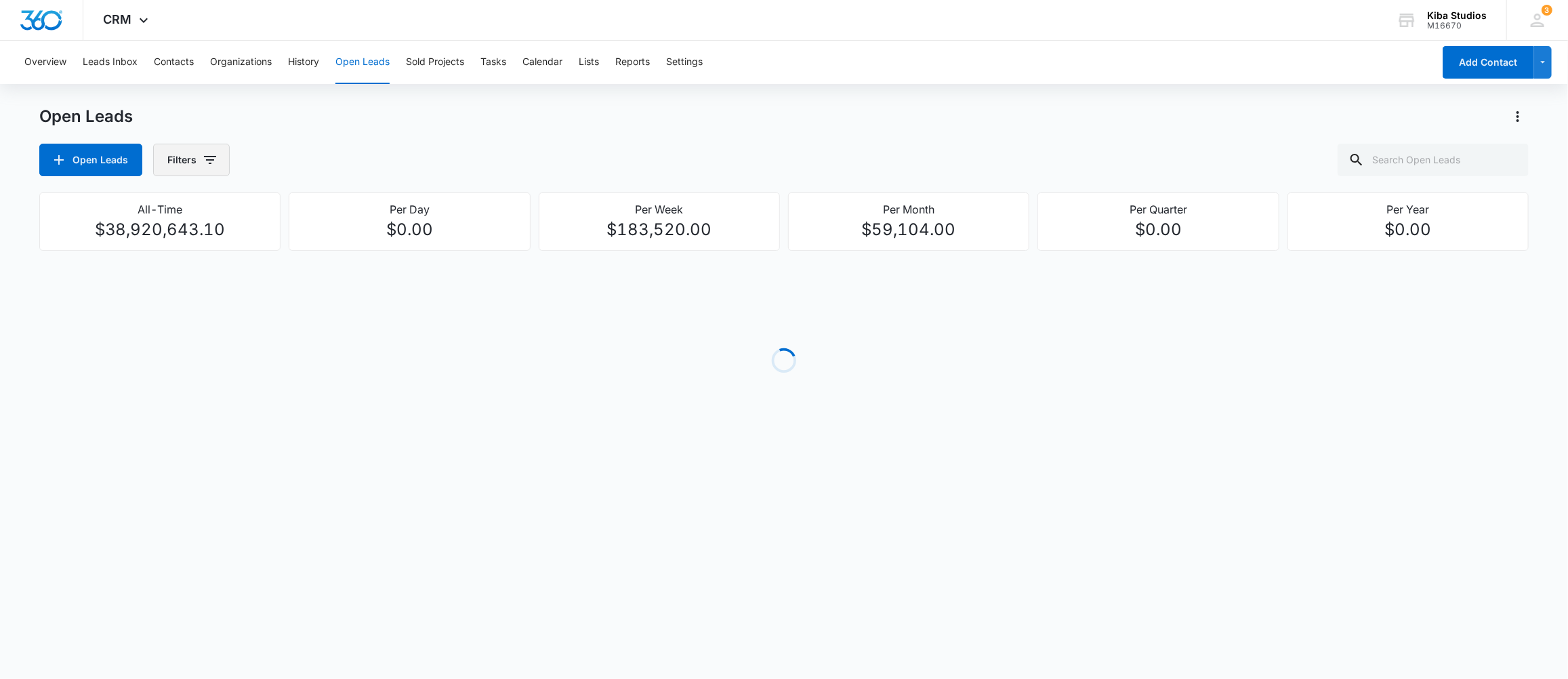
click at [209, 168] on icon "button" at bounding box center [210, 160] width 16 height 16
click at [317, 205] on icon "Show Assigned By filters" at bounding box center [314, 209] width 16 height 16
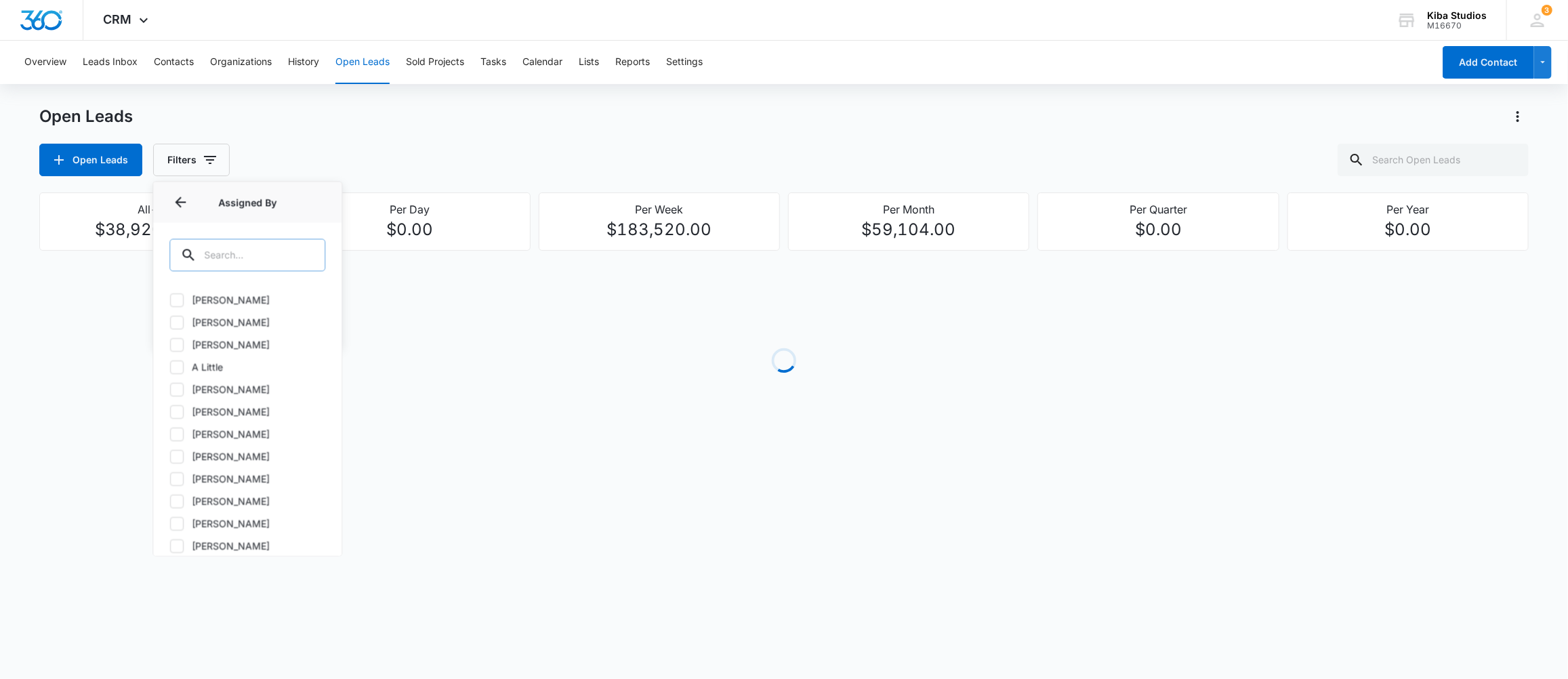
click at [238, 250] on input "text" at bounding box center [247, 254] width 156 height 32
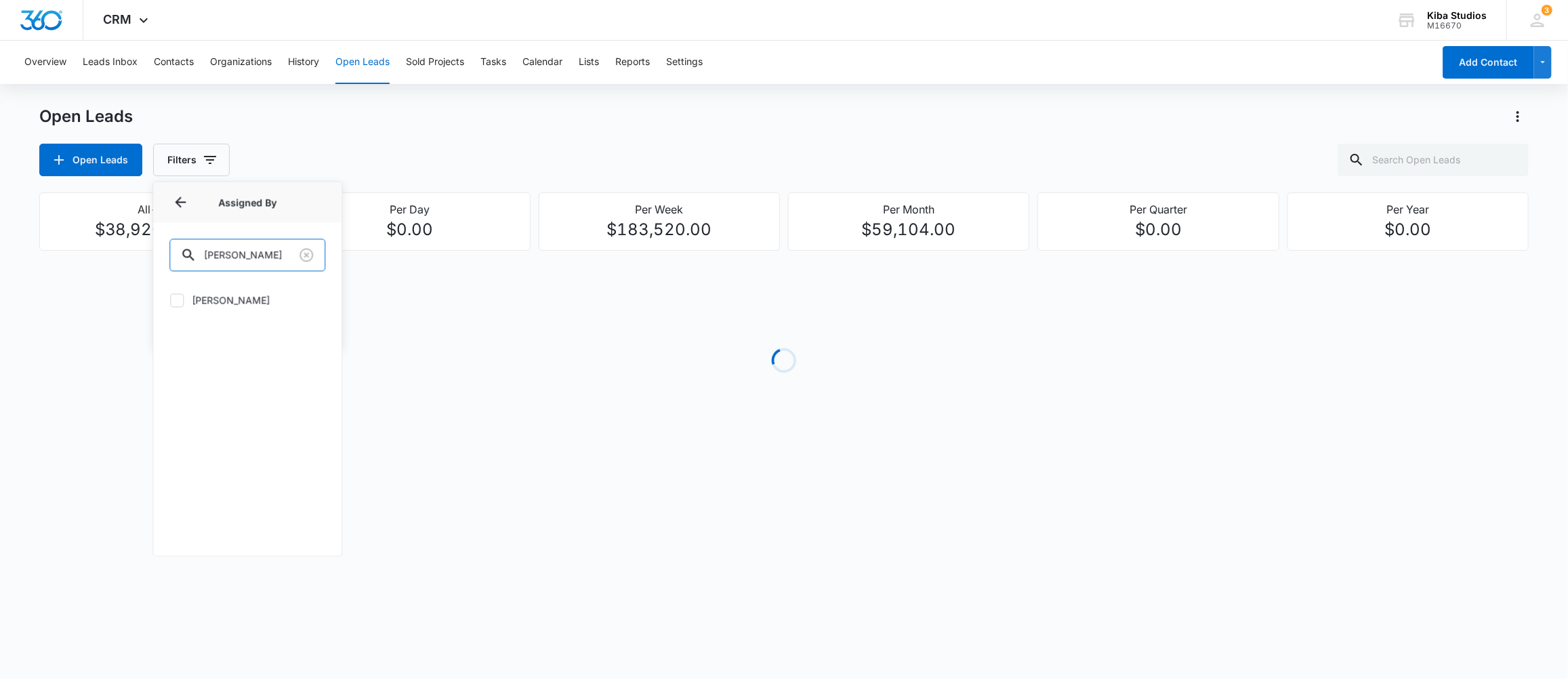
type input "moll"
click at [224, 301] on label "Molly Deutsch" at bounding box center [247, 300] width 156 height 15
click at [170, 301] on input "Molly Deutsch" at bounding box center [169, 300] width 1 height 1
checkbox input "true"
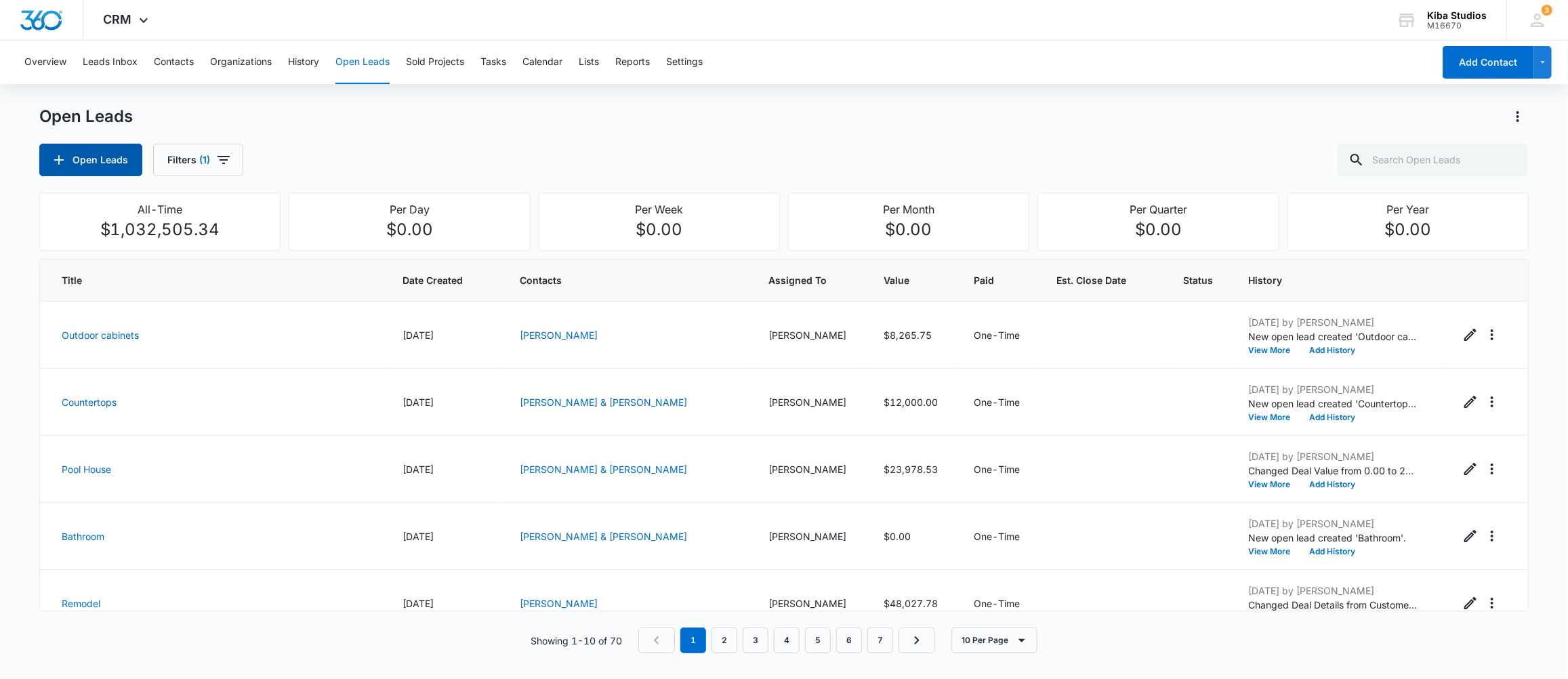
click at [93, 164] on button "Open Leads" at bounding box center [91, 160] width 103 height 32
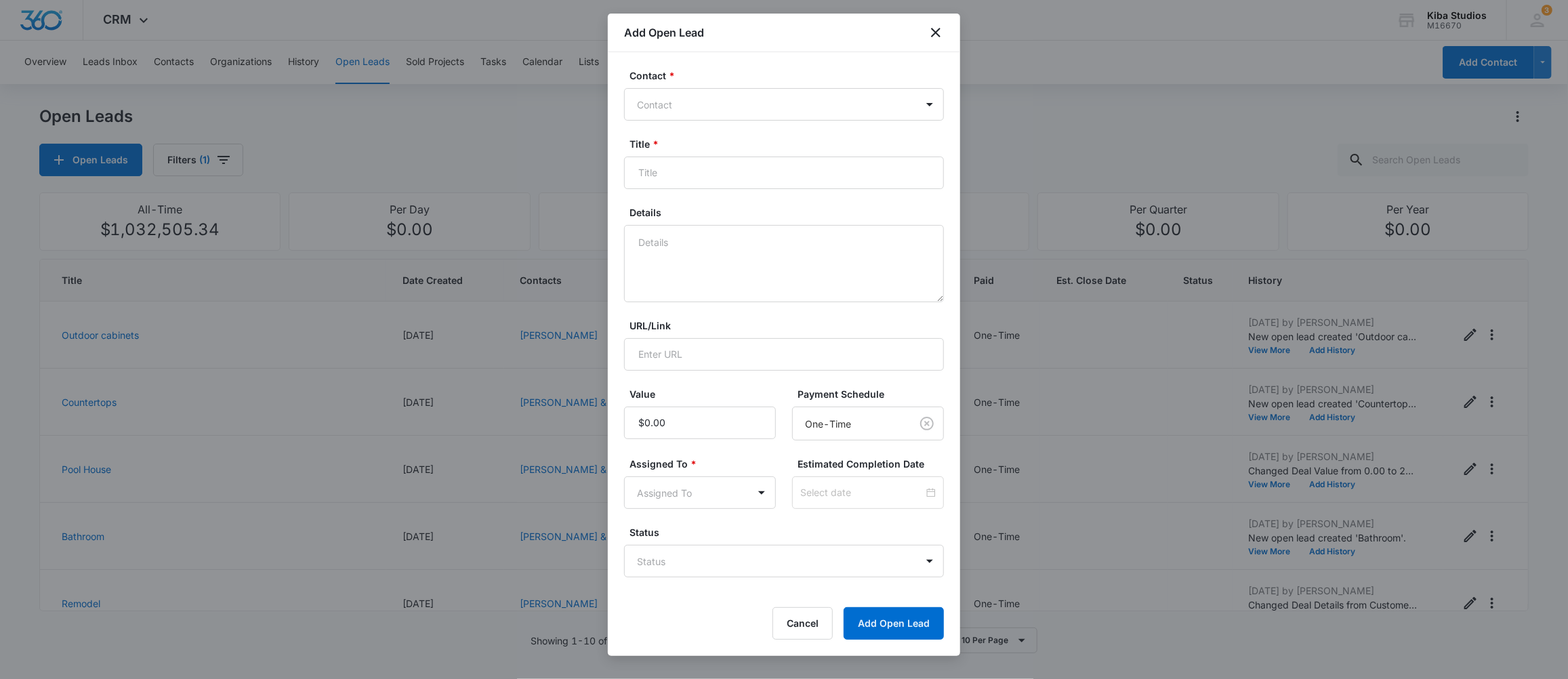
click at [743, 98] on div at bounding box center [775, 105] width 278 height 17
type input "fried"
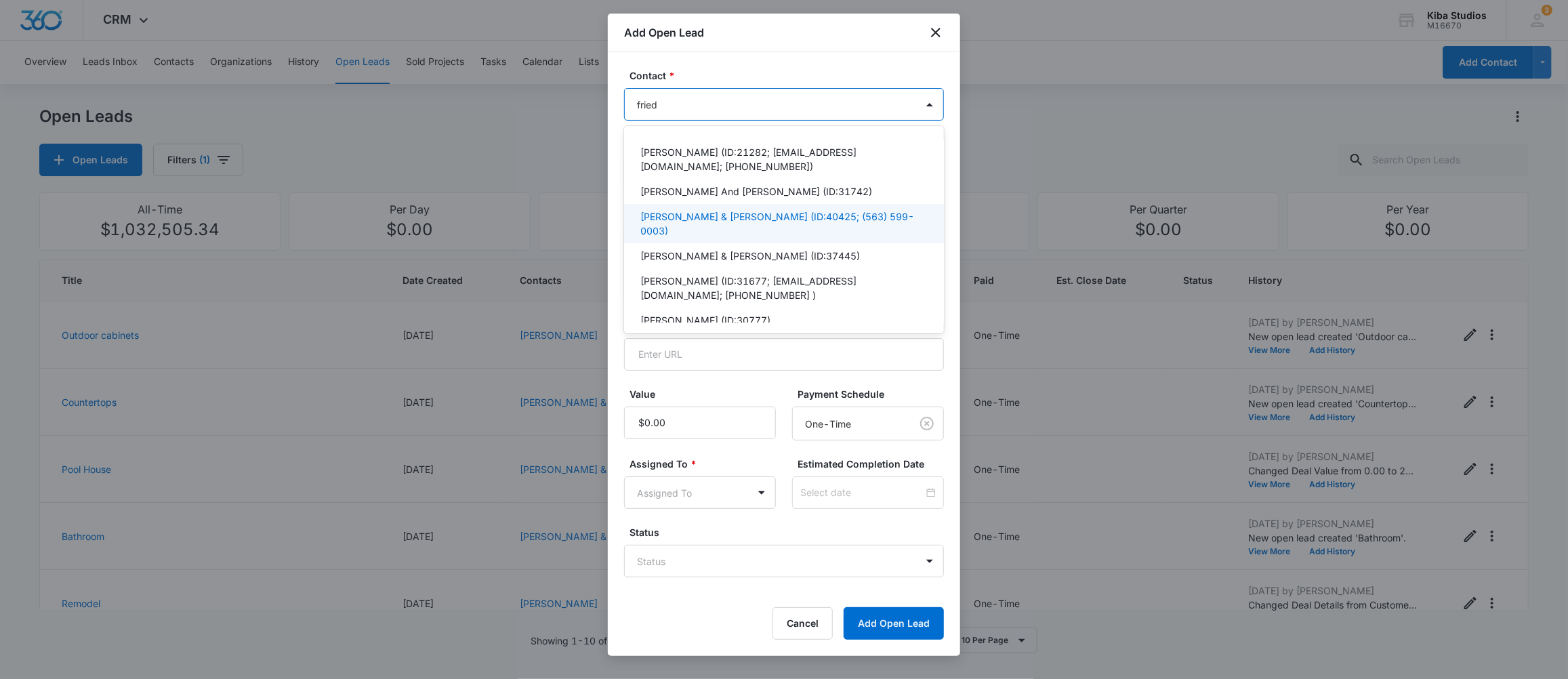
click at [723, 221] on p "Friederick Angie & Mike (ID:40425; (563) 599-0003)" at bounding box center [782, 223] width 284 height 28
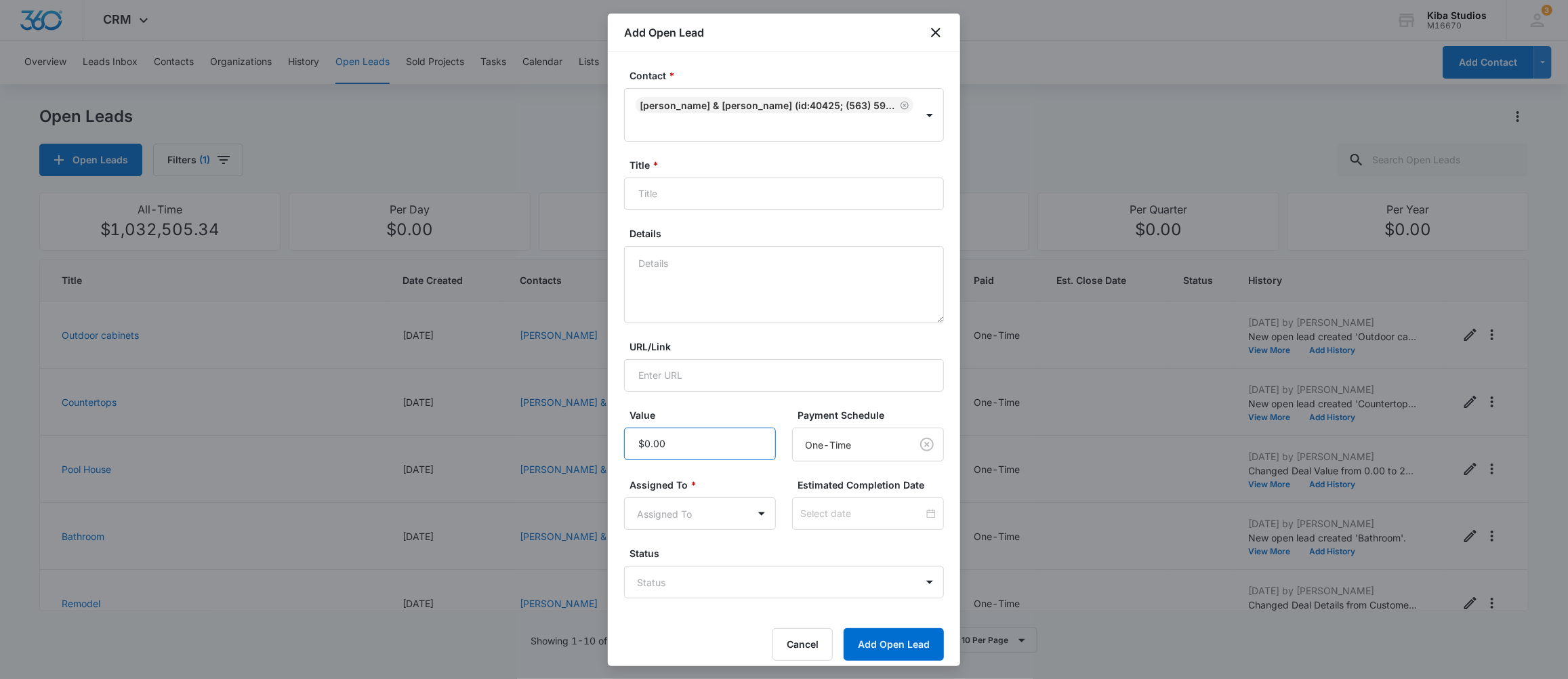
click at [703, 428] on input "Value" at bounding box center [699, 444] width 151 height 32
click at [686, 249] on textarea "Details" at bounding box center [783, 284] width 320 height 77
type textarea "Return customer. Needing granite for a curved bar top"
click at [699, 177] on input "Title *" at bounding box center [783, 194] width 320 height 32
type input "G"
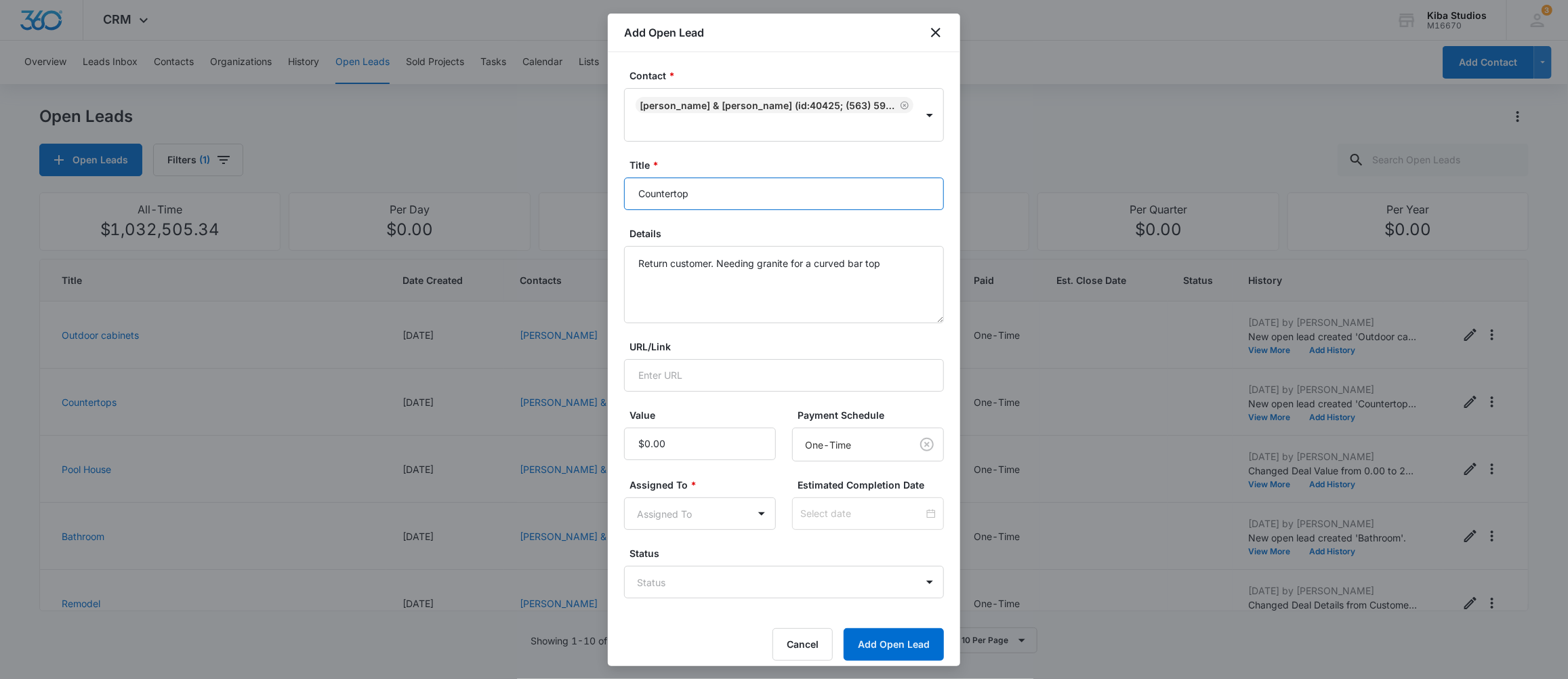
type input "Countertop"
click at [701, 428] on input "Value" at bounding box center [699, 444] width 151 height 32
type input "$4,645.00"
click at [765, 498] on body "CRM Apps CRM Brand Kiba Studios M16670 Your Accounts View All 3 MD Molly Deutsc…" at bounding box center [784, 340] width 1568 height 679
type input "moll"
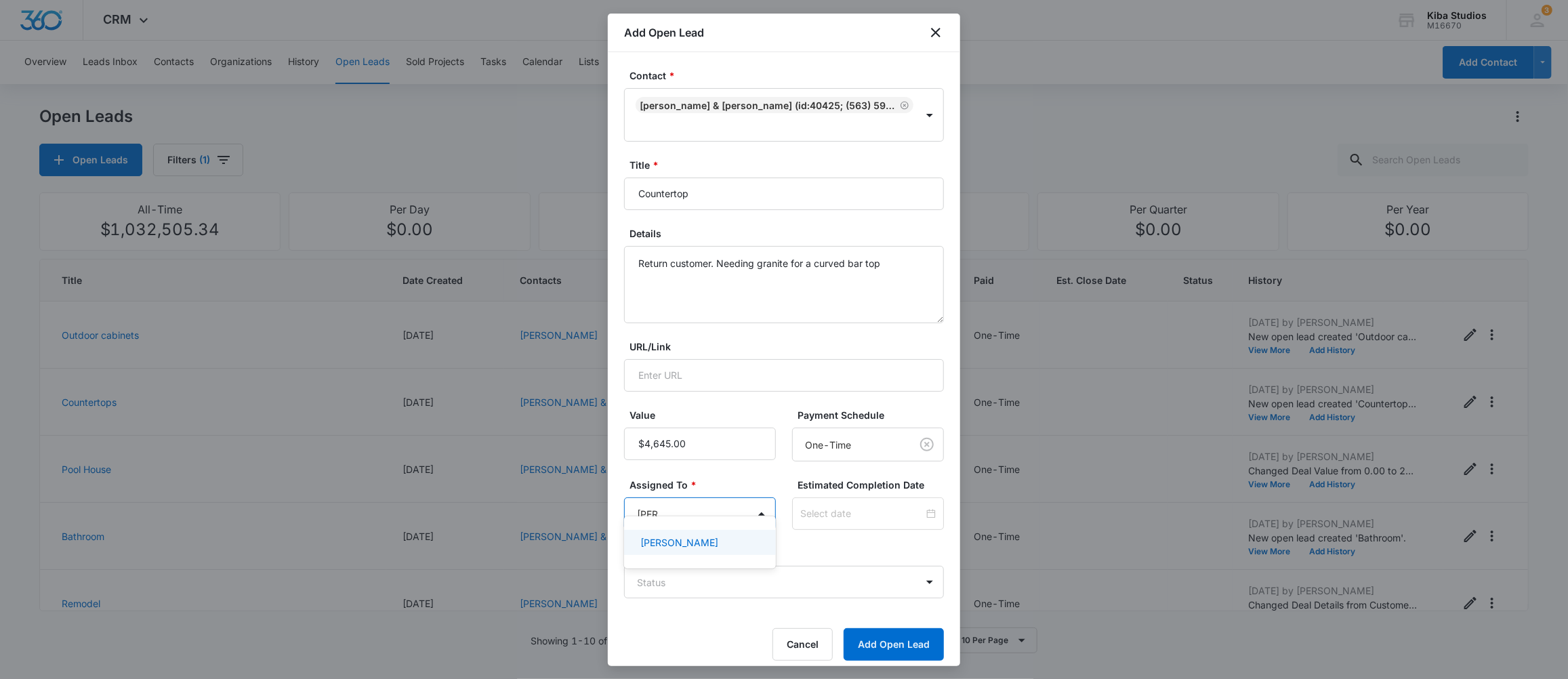
click at [674, 543] on p "Molly Deutsch" at bounding box center [680, 543] width 78 height 15
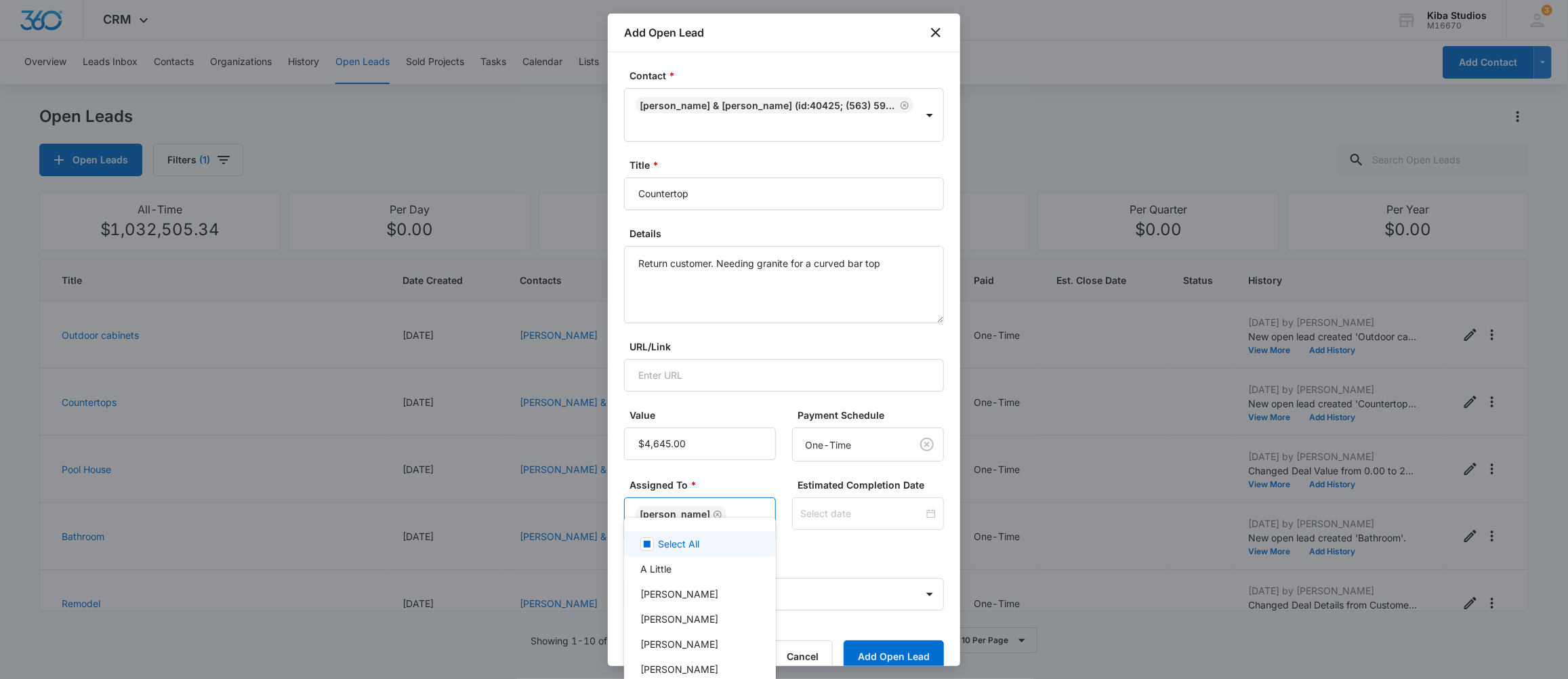
click at [852, 528] on div at bounding box center [784, 340] width 1568 height 679
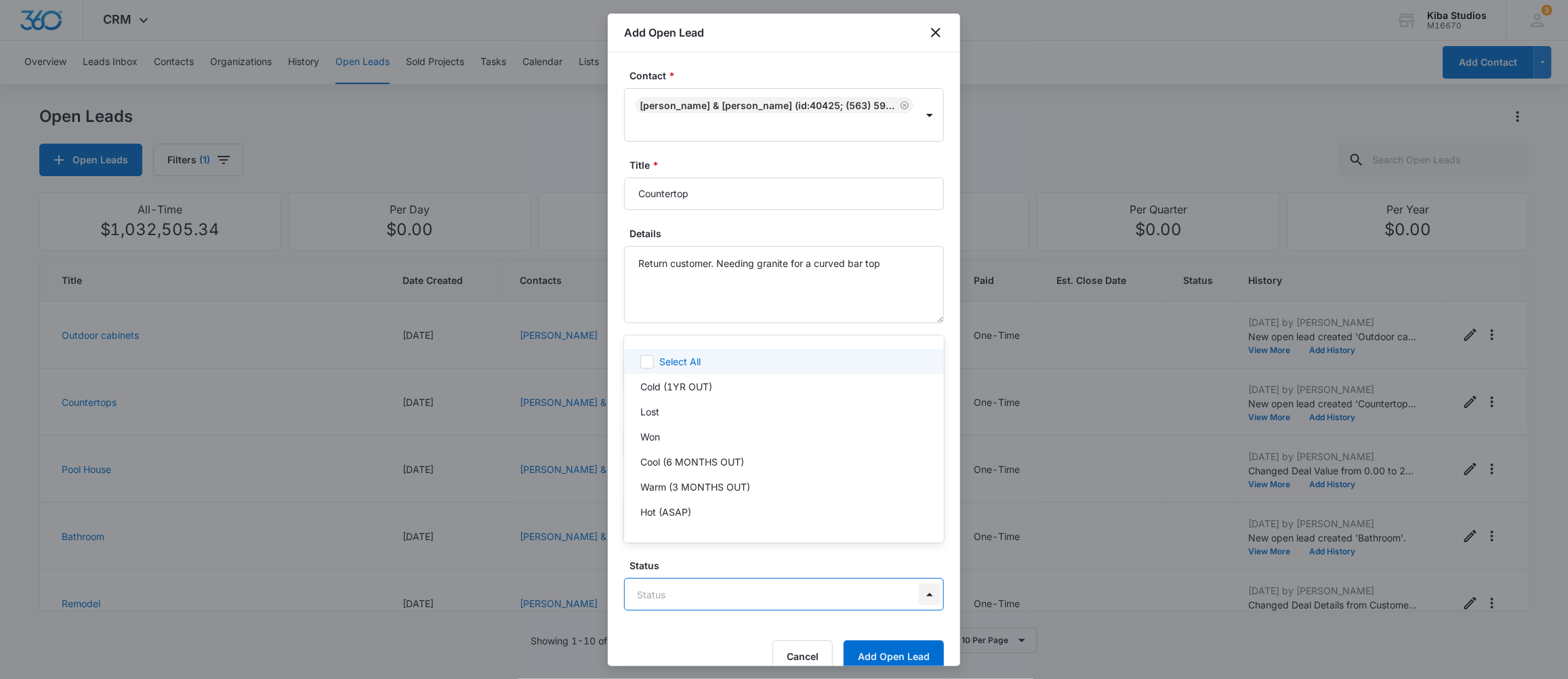
click at [927, 567] on body "CRM Apps CRM Brand Kiba Studios M16670 Your Accounts View All 3 MD Molly Deutsc…" at bounding box center [784, 340] width 1568 height 679
click at [931, 567] on div at bounding box center [784, 340] width 1568 height 679
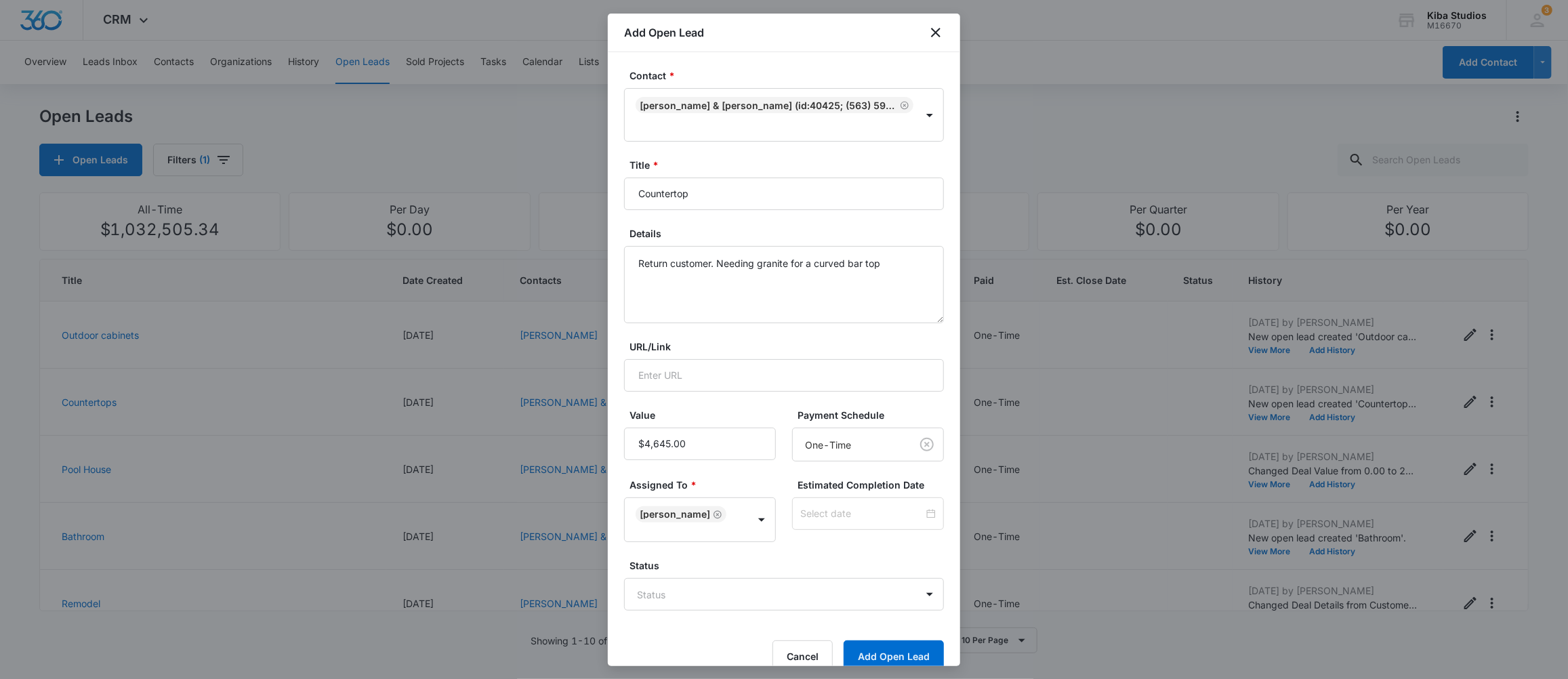
click at [651, 641] on div "Cancel Add Open Lead" at bounding box center [783, 657] width 320 height 32
click at [866, 641] on button "Add Open Lead" at bounding box center [893, 657] width 100 height 32
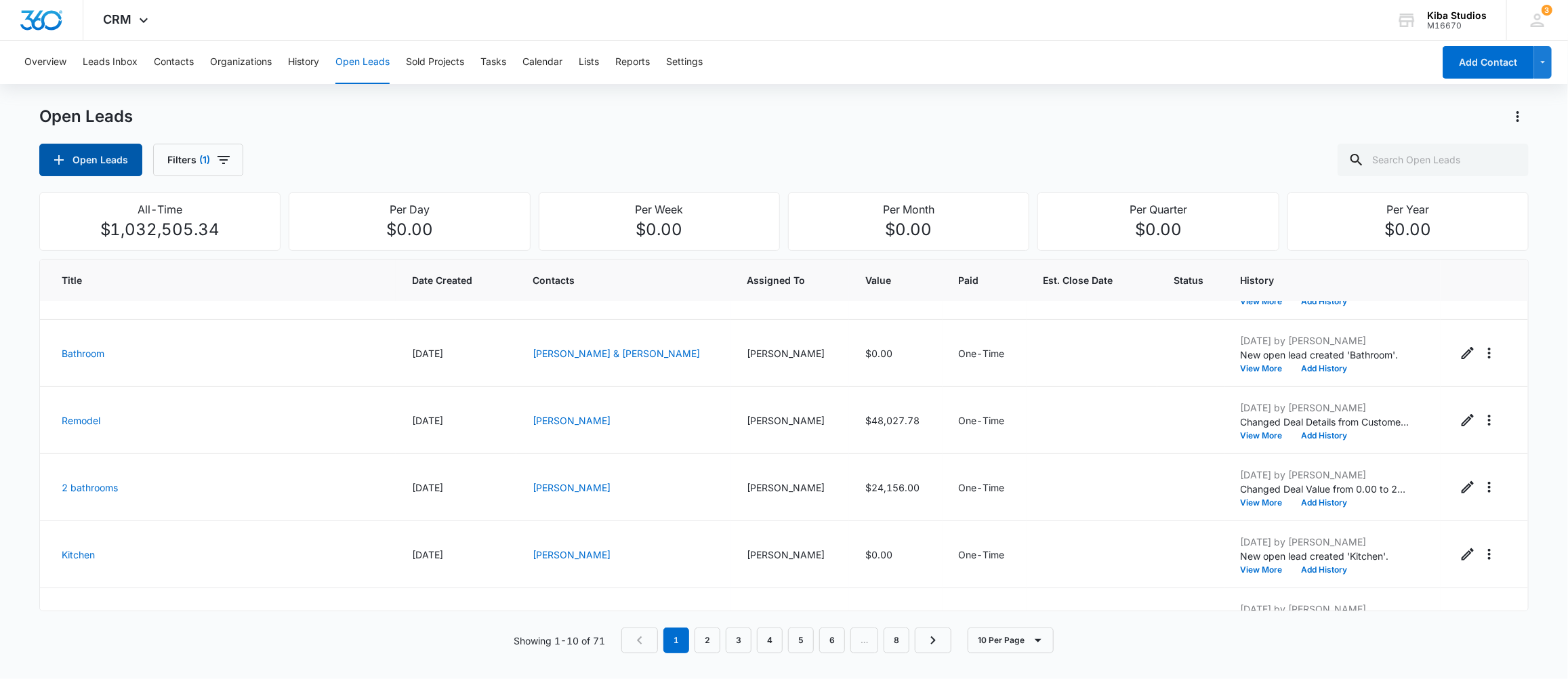
scroll to position [271, 0]
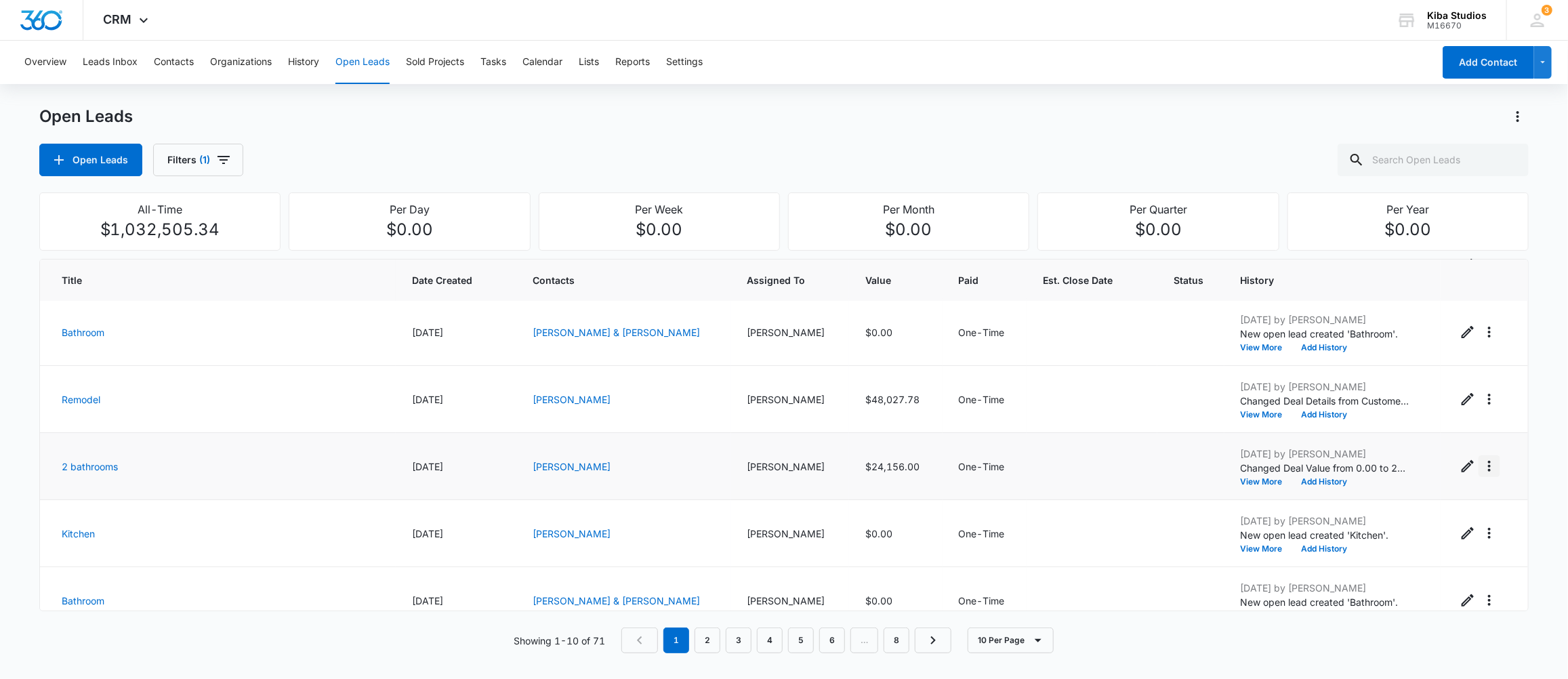
click at [1481, 471] on icon "Actions" at bounding box center [1489, 466] width 16 height 16
click at [1401, 527] on div "Convert to Sold Project" at bounding box center [1391, 525] width 103 height 10
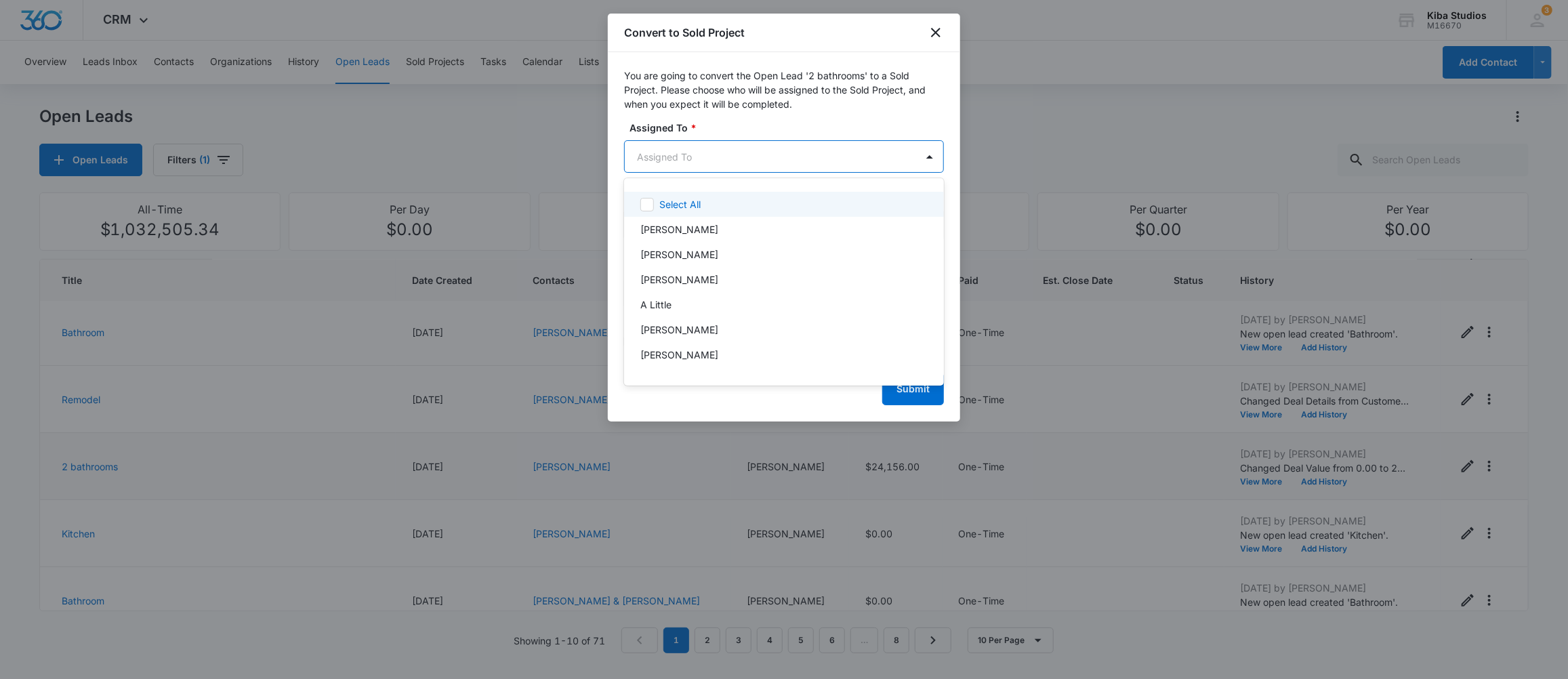
click at [760, 149] on body "CRM Apps CRM Brand Kiba Studios M16670 Your Accounts View All 3 MD Molly Deutsc…" at bounding box center [784, 340] width 1568 height 679
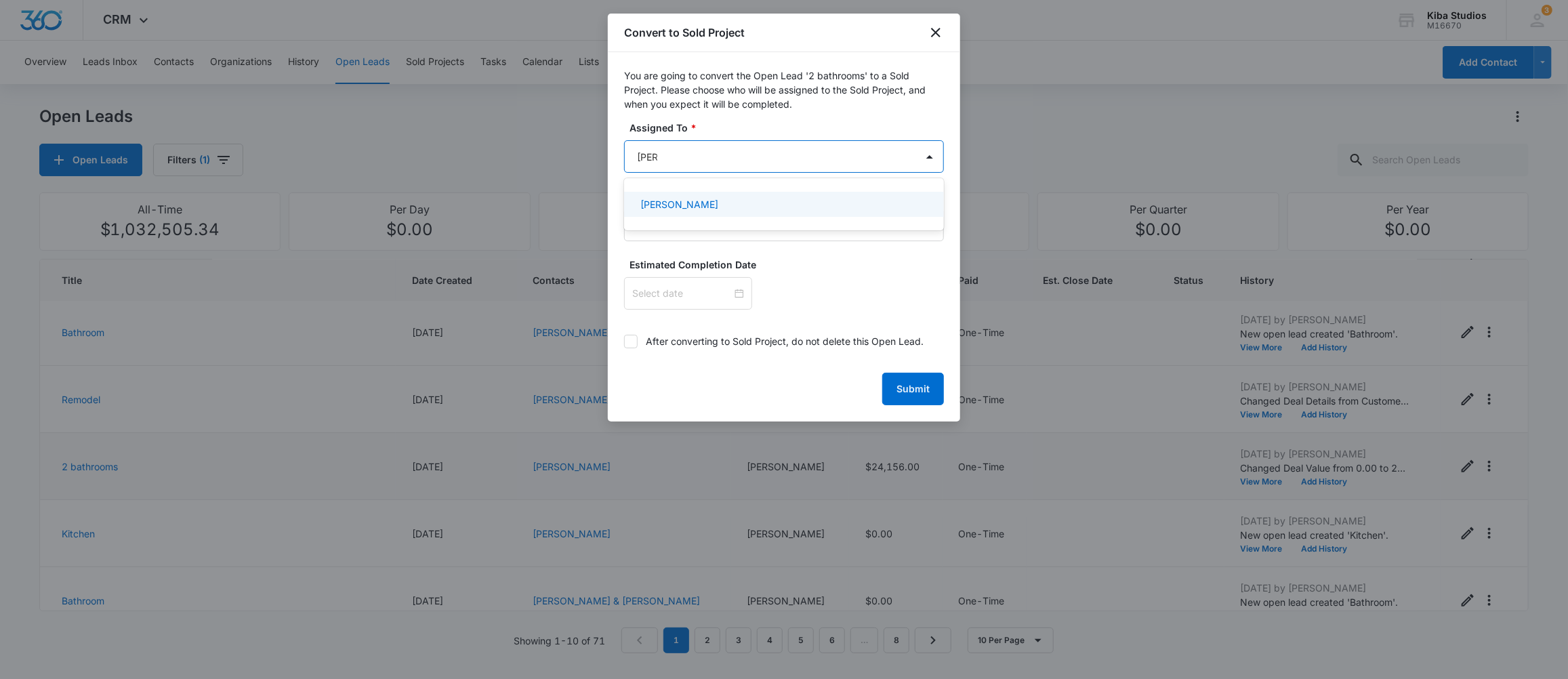
type input "molly"
click at [667, 201] on p "Molly Deutsch" at bounding box center [680, 204] width 78 height 15
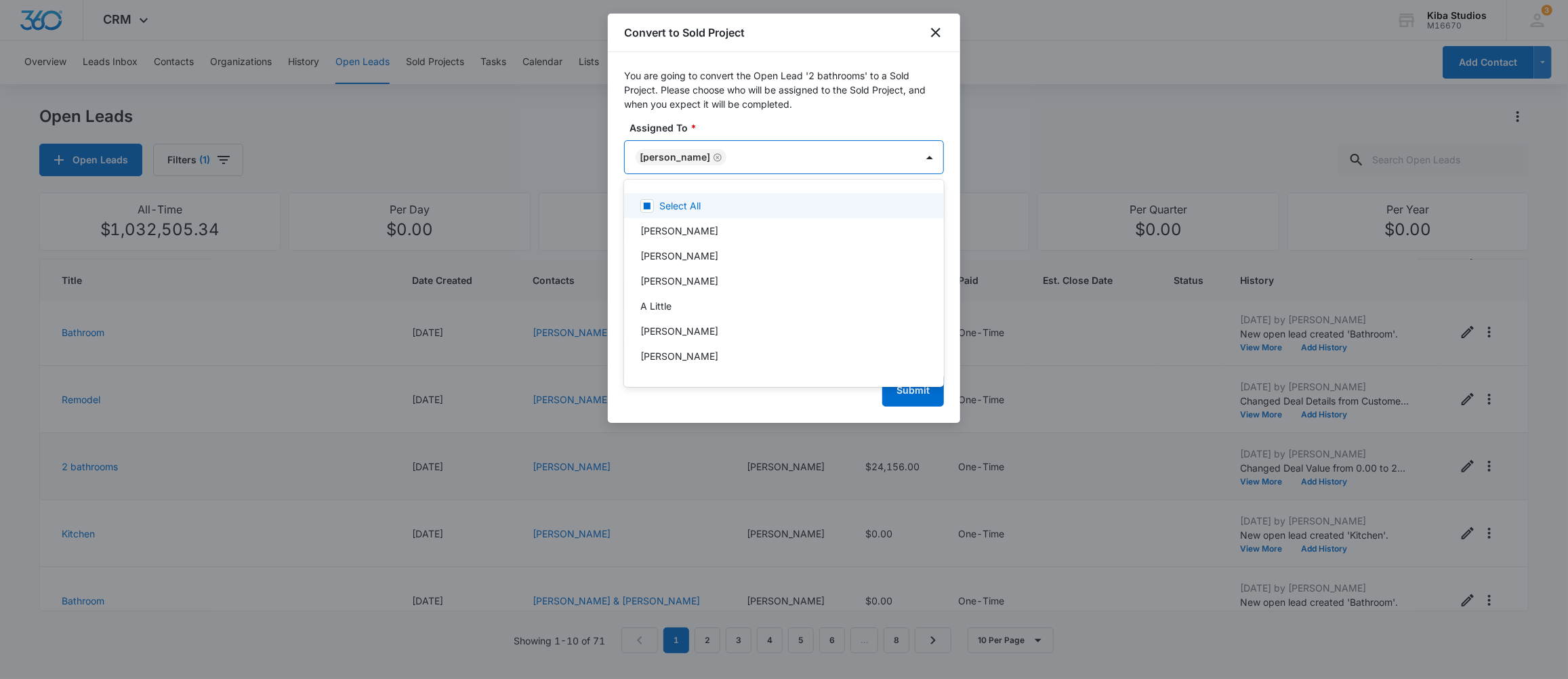
click at [914, 110] on div at bounding box center [784, 340] width 1568 height 679
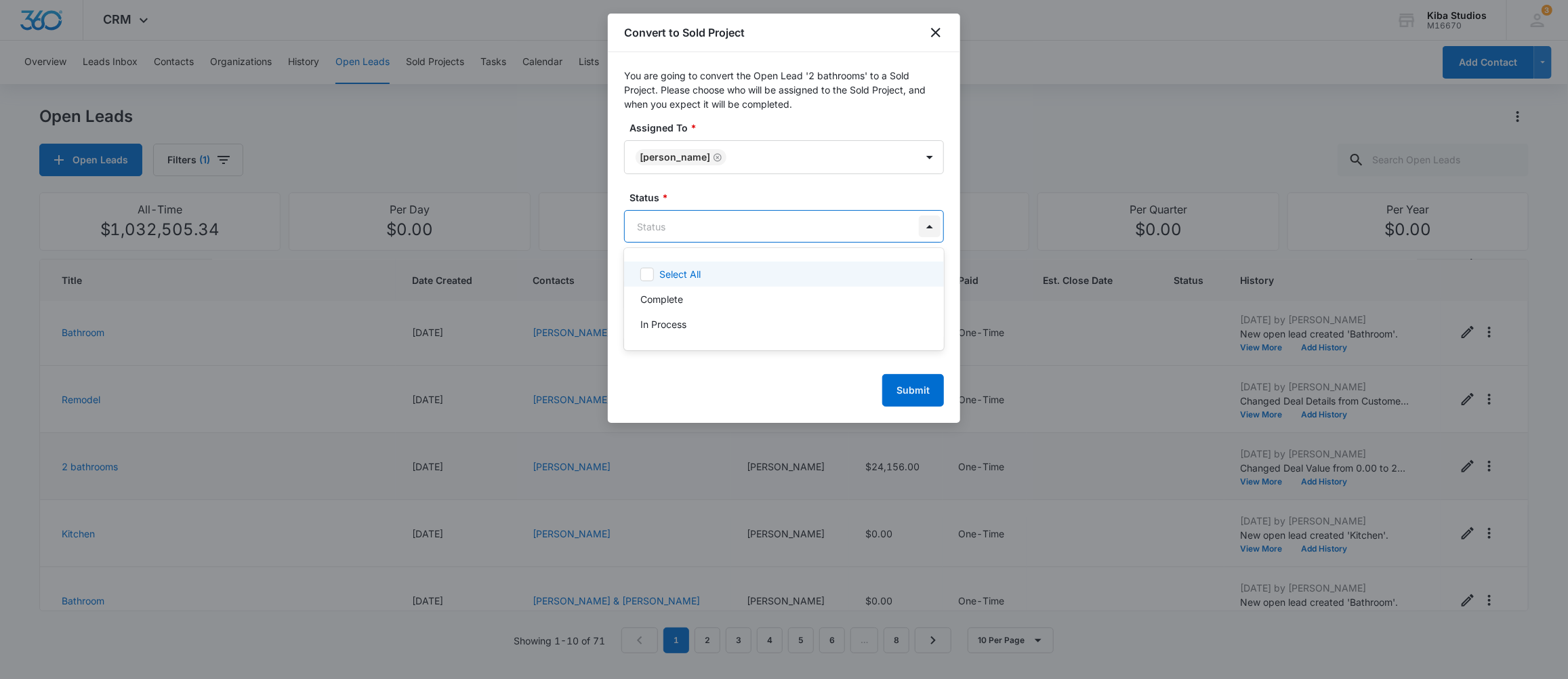
click at [927, 228] on body "CRM Apps CRM Brand Kiba Studios M16670 Your Accounts View All 3 MD Molly Deutsc…" at bounding box center [784, 340] width 1568 height 679
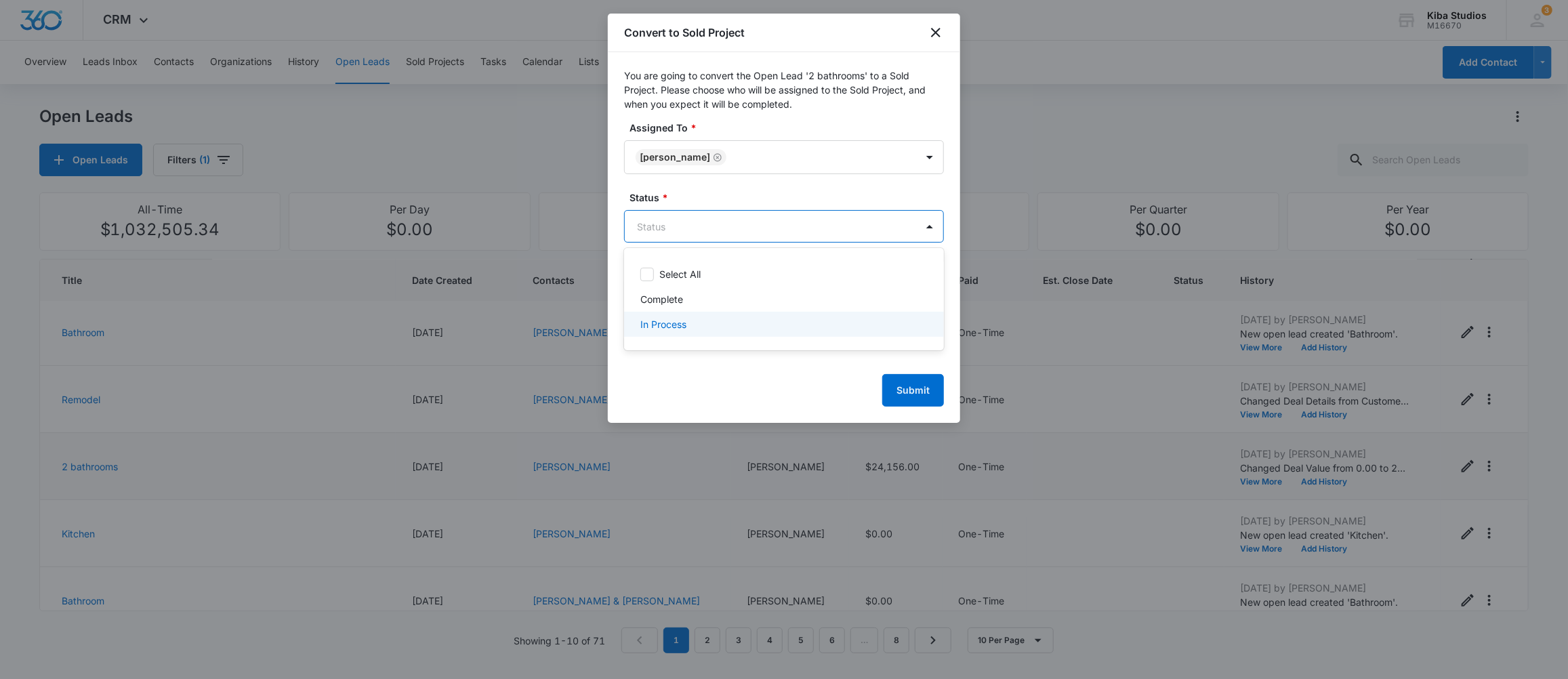
click at [655, 321] on p "In Process" at bounding box center [663, 324] width 46 height 15
click at [905, 387] on div at bounding box center [784, 340] width 1568 height 679
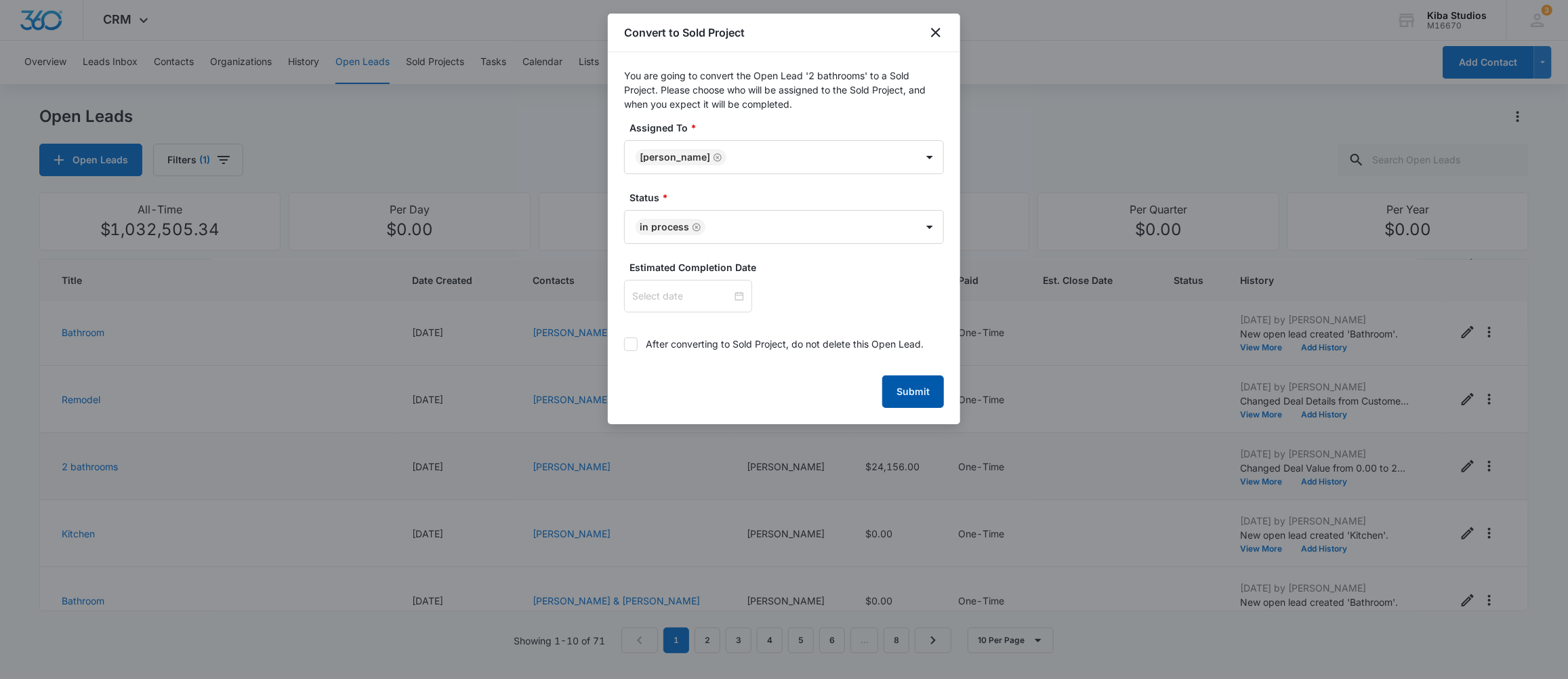
click at [908, 389] on button "Submit" at bounding box center [913, 391] width 62 height 32
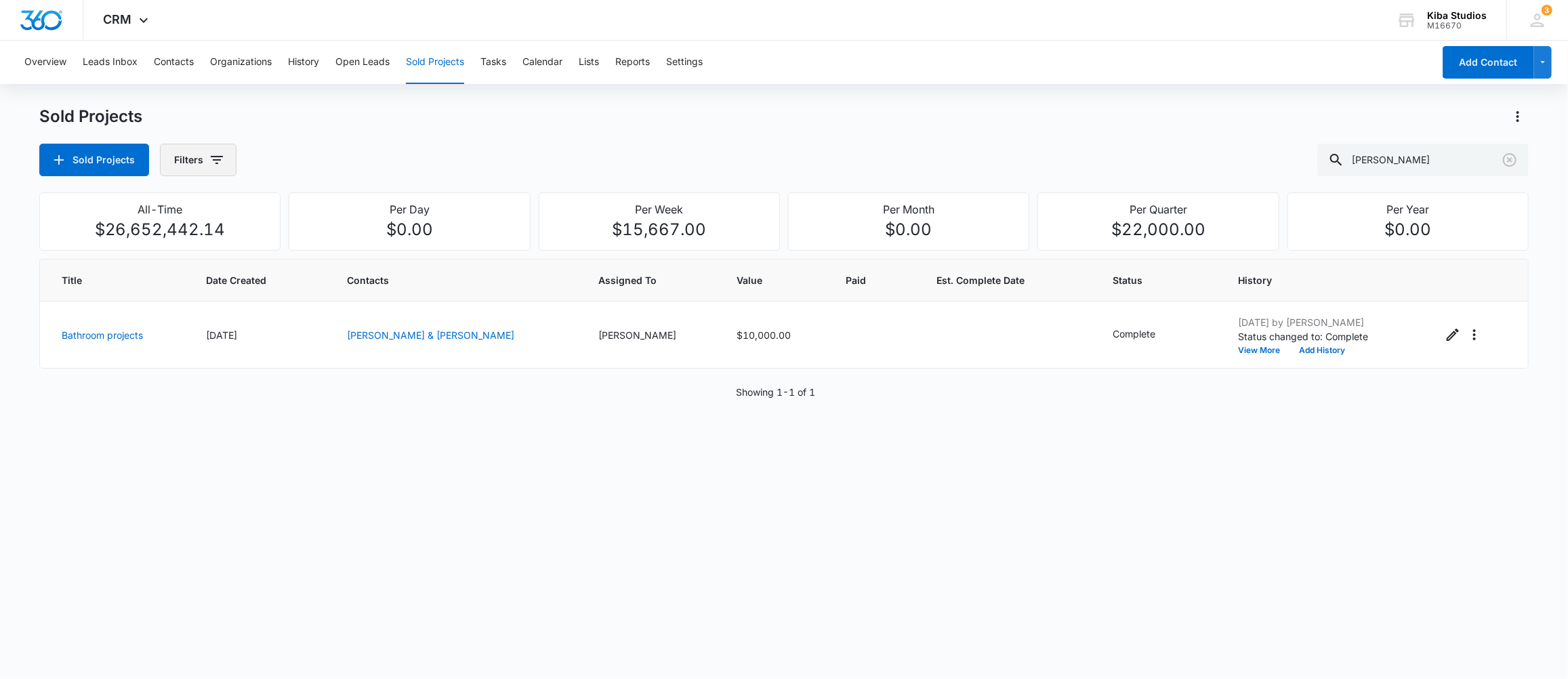
click at [228, 168] on button "Filters" at bounding box center [198, 160] width 77 height 32
click at [322, 216] on icon "Show Assigned By filters" at bounding box center [321, 209] width 16 height 16
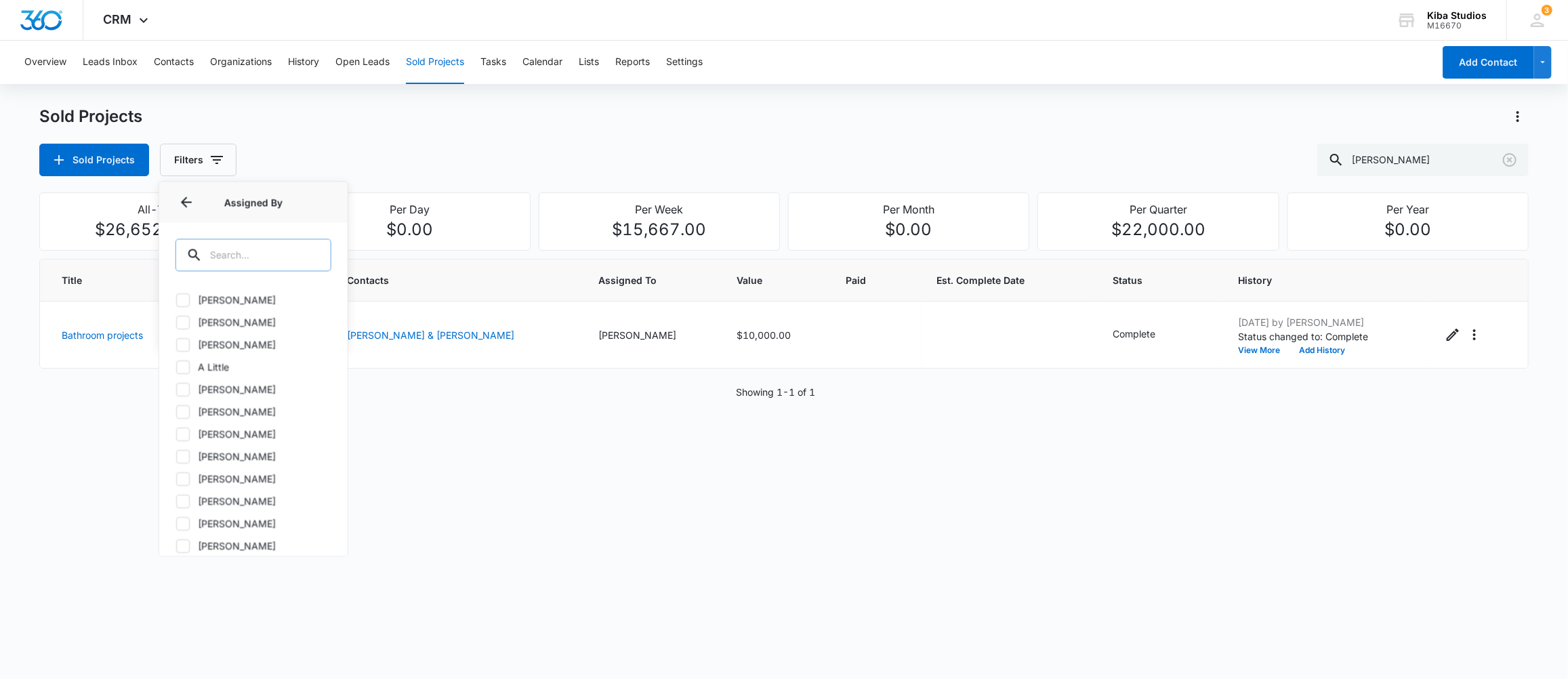
click at [267, 259] on input "text" at bounding box center [254, 254] width 156 height 32
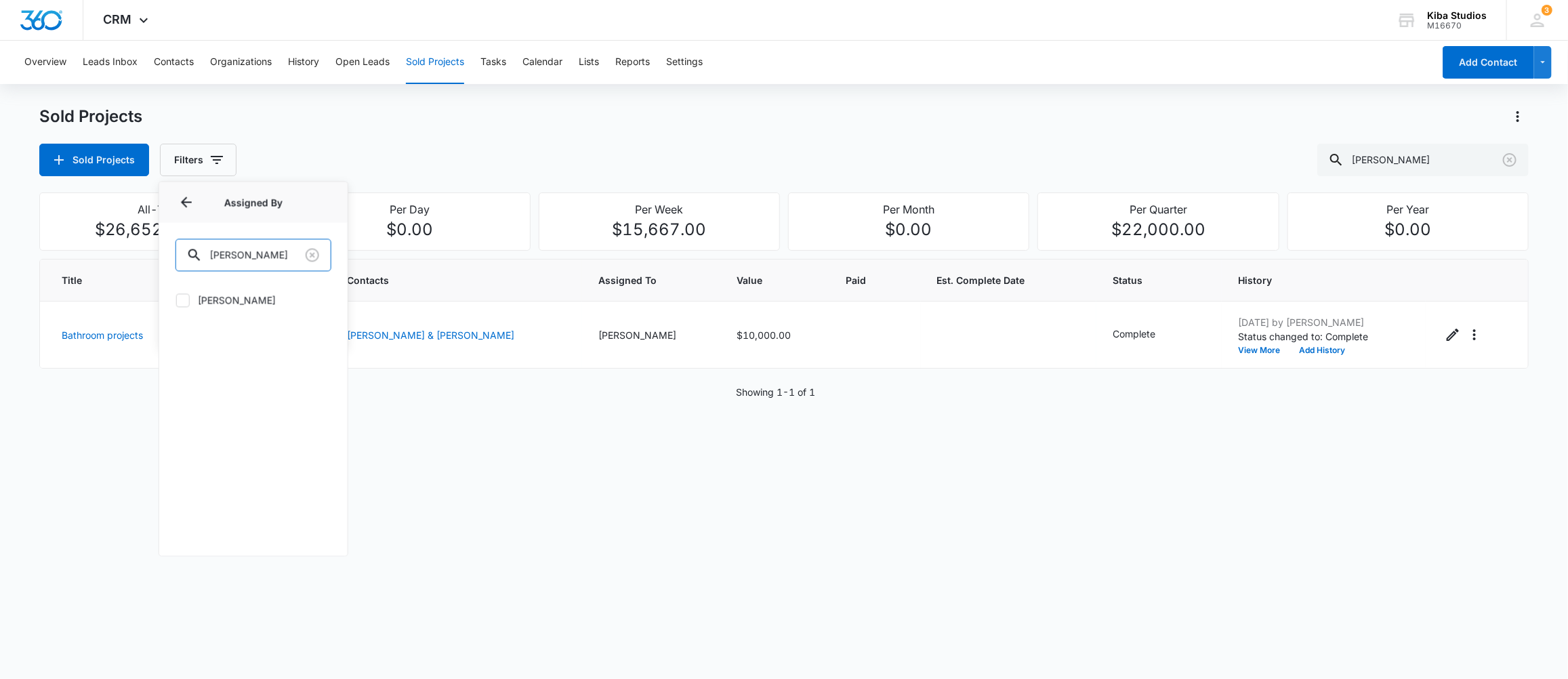
type input "moll"
click at [220, 297] on label "Molly Deutsch" at bounding box center [254, 300] width 156 height 15
click at [176, 300] on input "Molly Deutsch" at bounding box center [176, 300] width 1 height 1
checkbox input "true"
click at [398, 137] on div "Sold Projects Sold Projects Filters (1) schumacher" at bounding box center [784, 140] width 1489 height 70
